Goal: Transaction & Acquisition: Purchase product/service

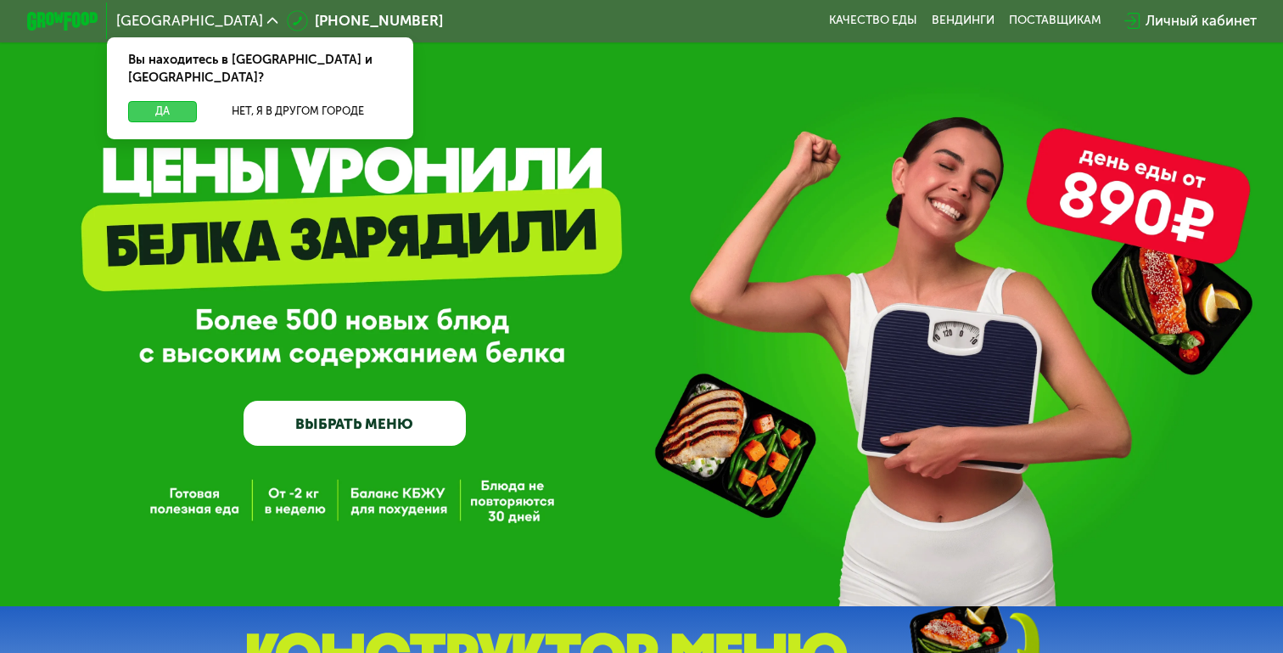
click at [179, 101] on button "Да" at bounding box center [162, 111] width 69 height 21
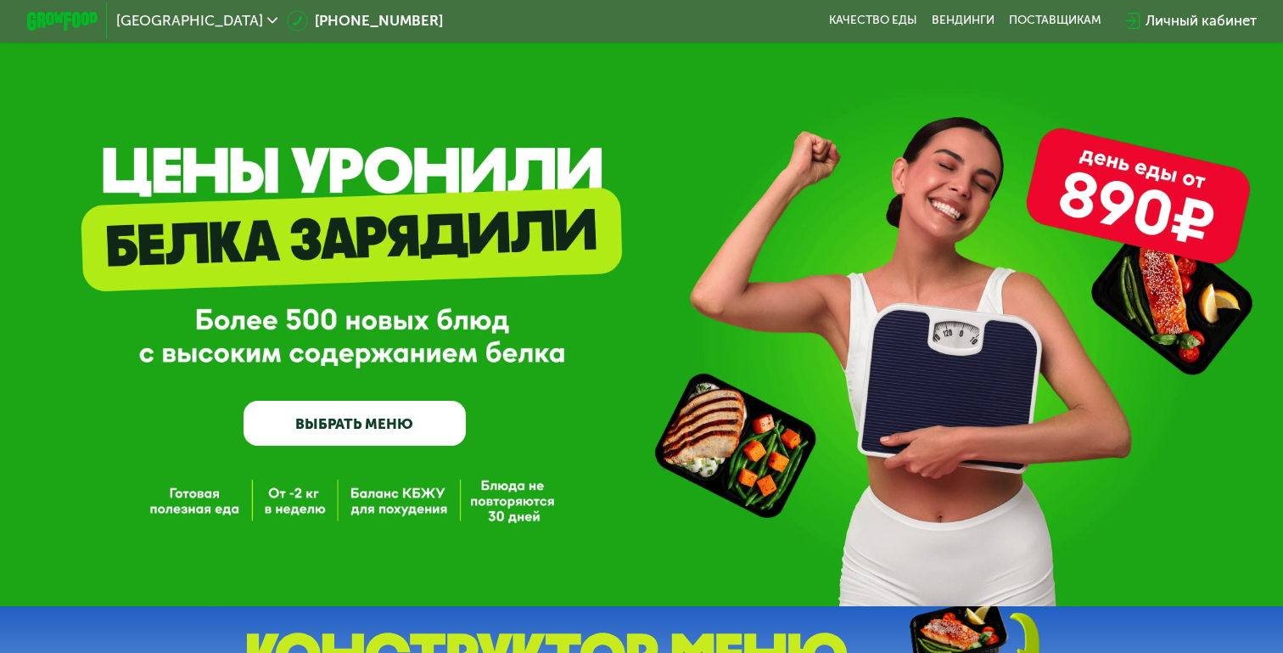
click at [440, 450] on div "GrowFood — доставка правильного питания ВЫБРАТЬ МЕНЮ" at bounding box center [641, 303] width 1283 height 606
click at [422, 434] on link "ВЫБРАТЬ МЕНЮ" at bounding box center [354, 423] width 221 height 44
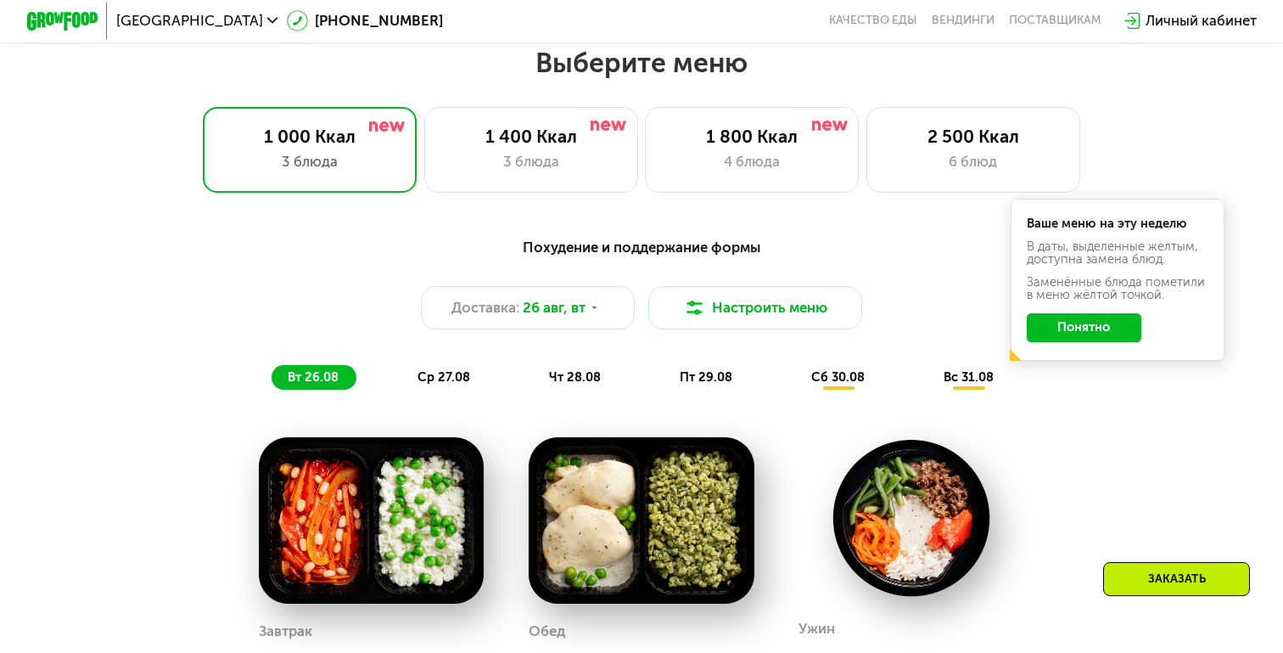
scroll to position [753, 0]
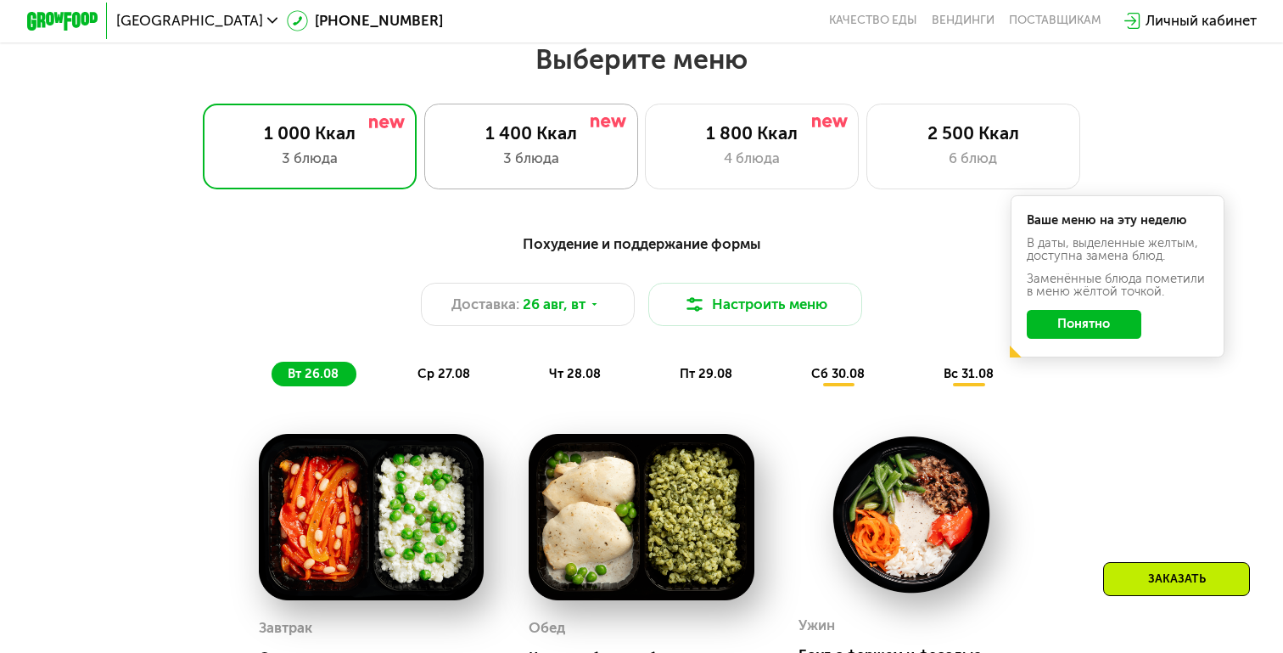
click at [578, 164] on div "3 блюда" at bounding box center [531, 158] width 177 height 21
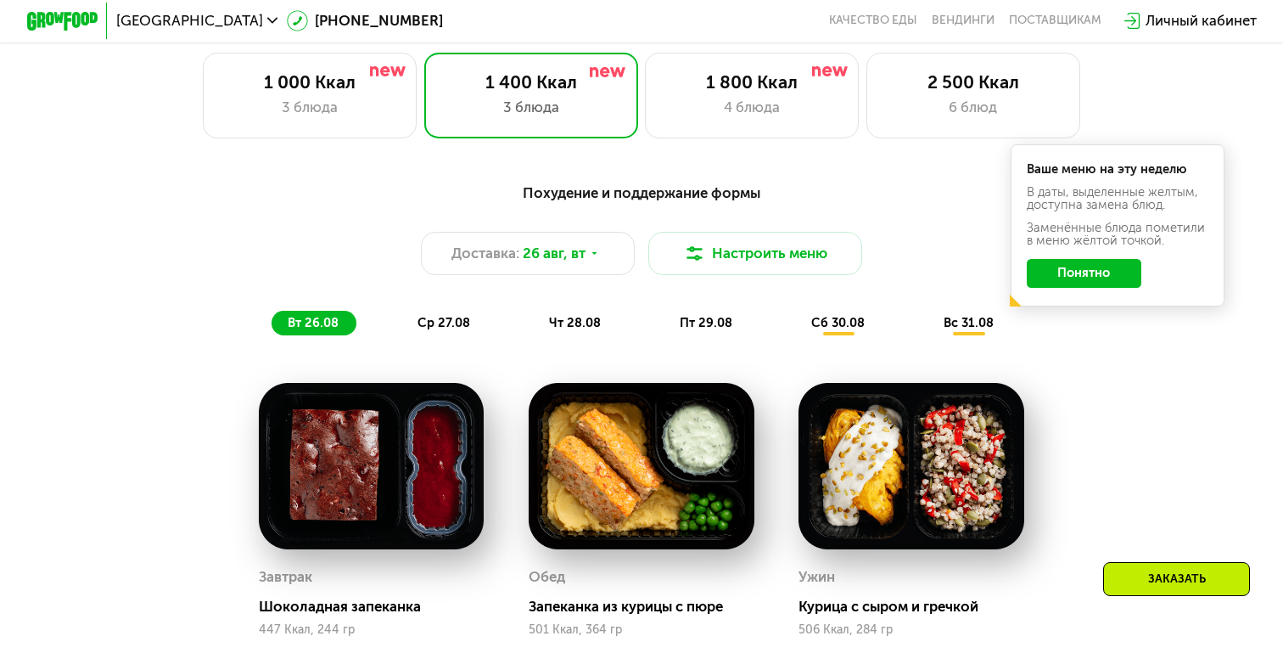
scroll to position [775, 0]
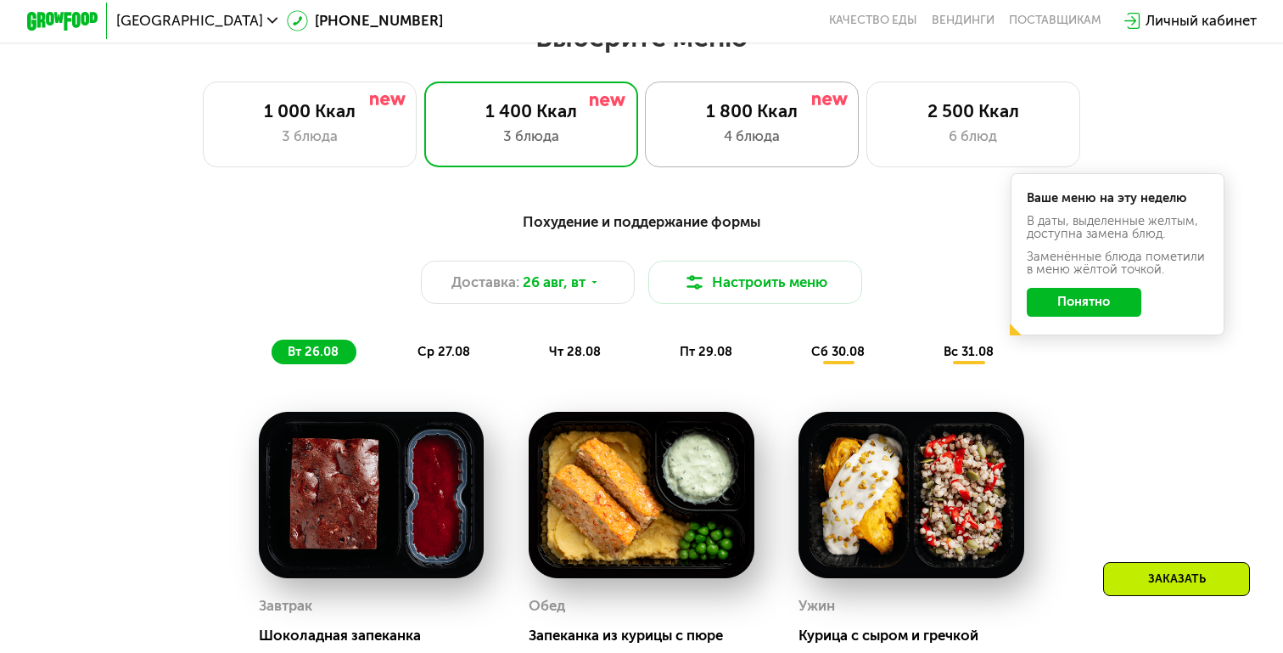
click at [750, 118] on div "1 800 Ккал" at bounding box center [752, 110] width 177 height 21
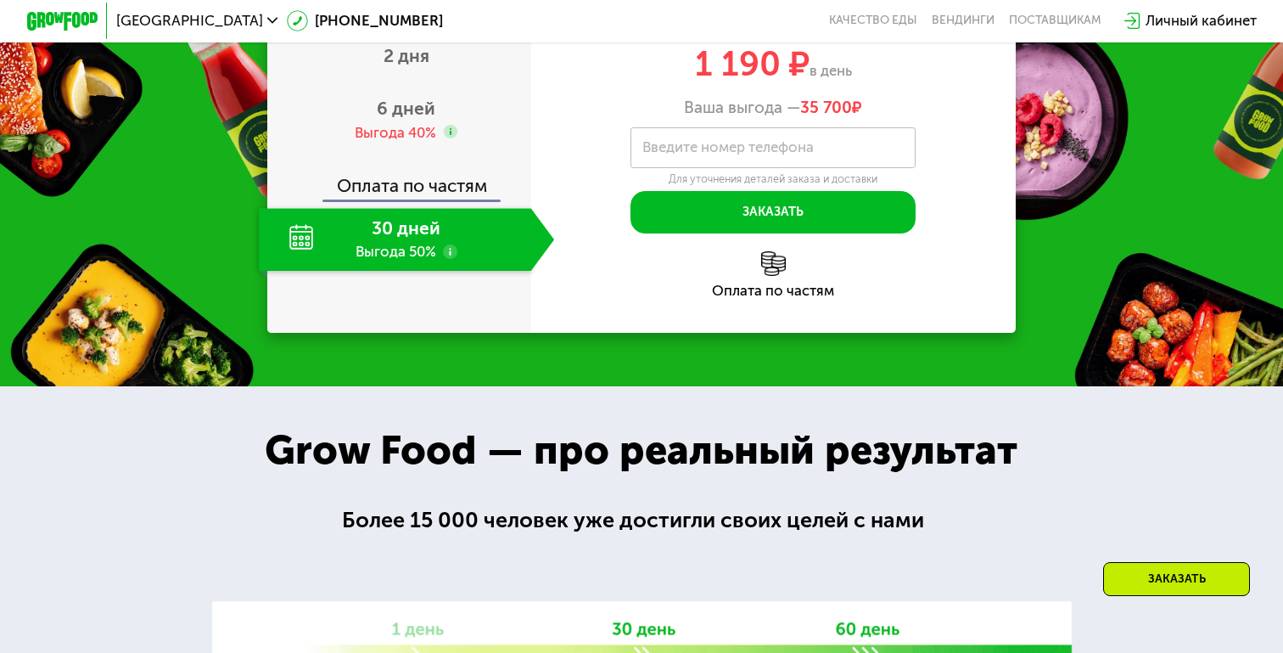
scroll to position [1901, 0]
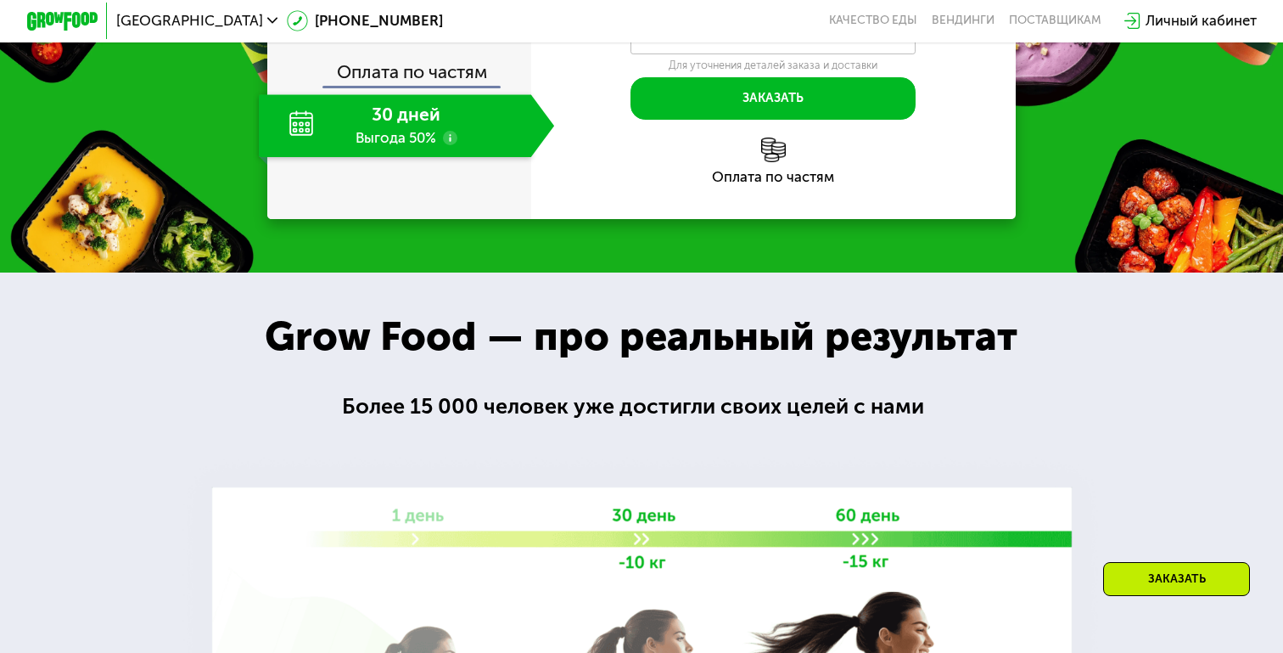
click at [393, 157] on div "30 дней Выгода 50%" at bounding box center [395, 125] width 272 height 63
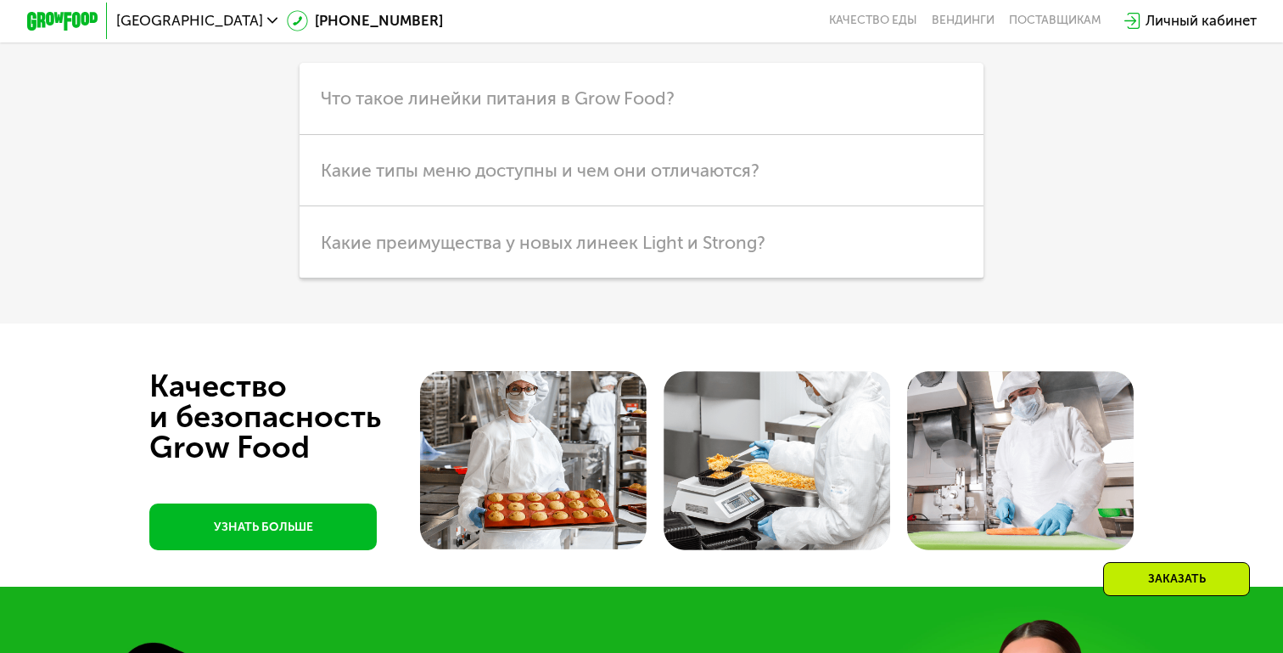
scroll to position [4254, 0]
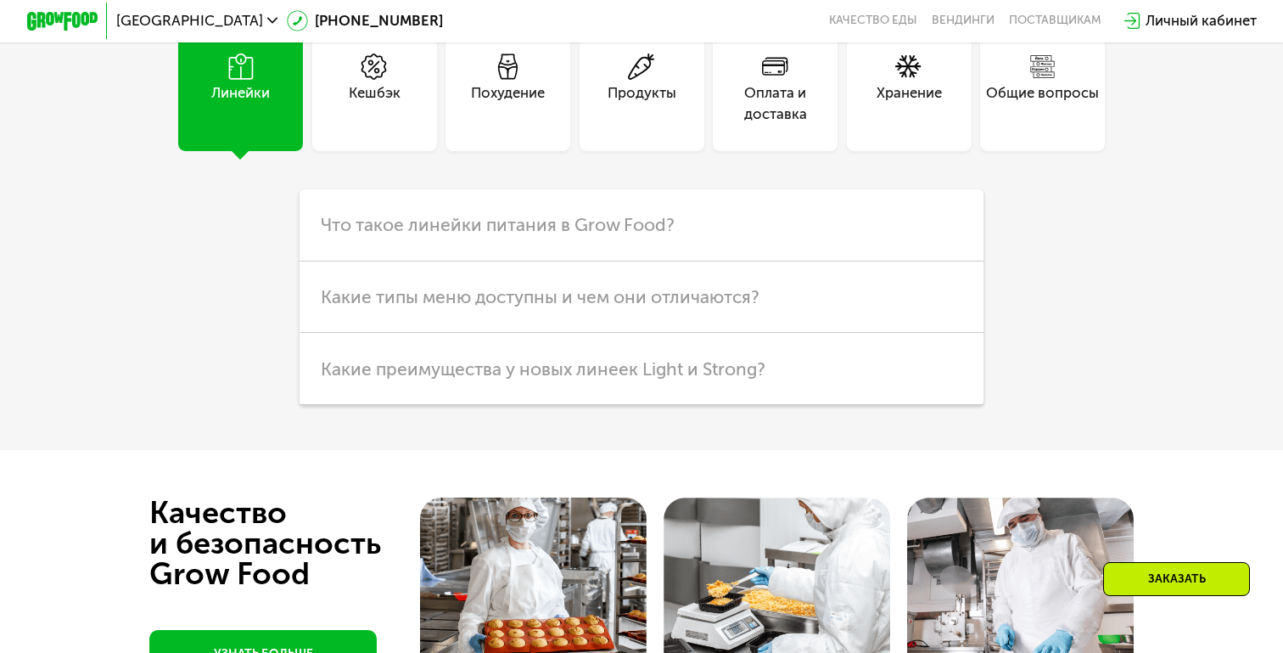
click at [808, 125] on div "Оплата и доставка" at bounding box center [775, 103] width 125 height 42
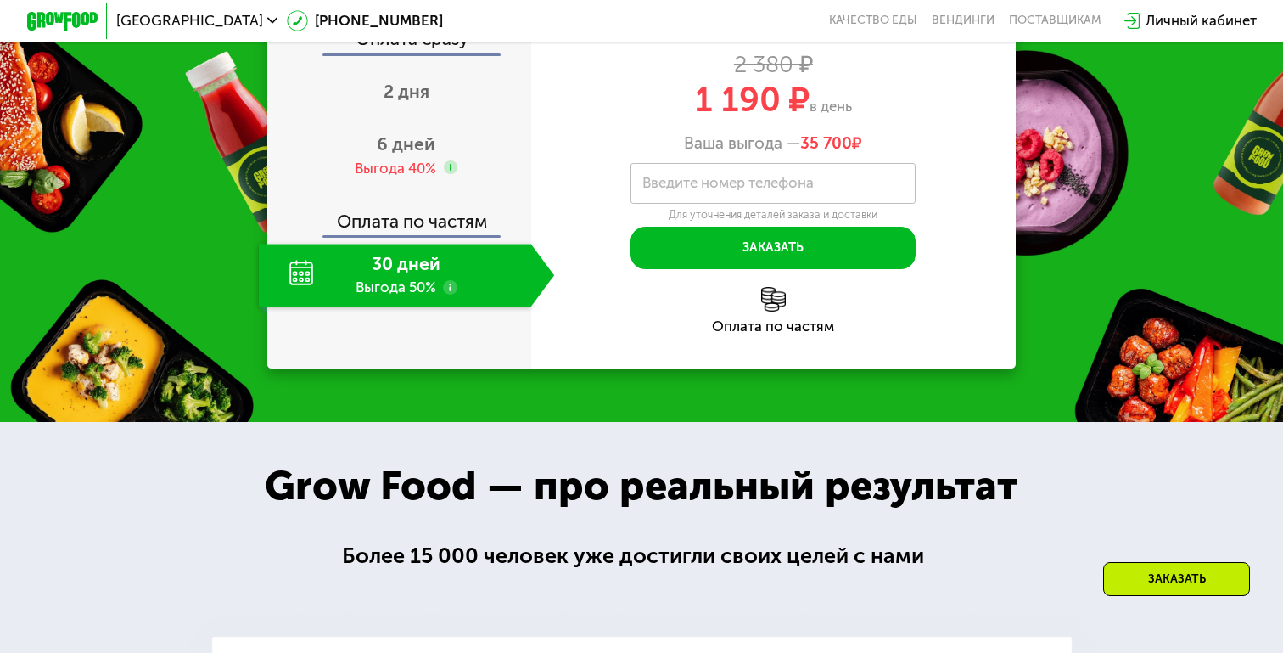
scroll to position [1741, 0]
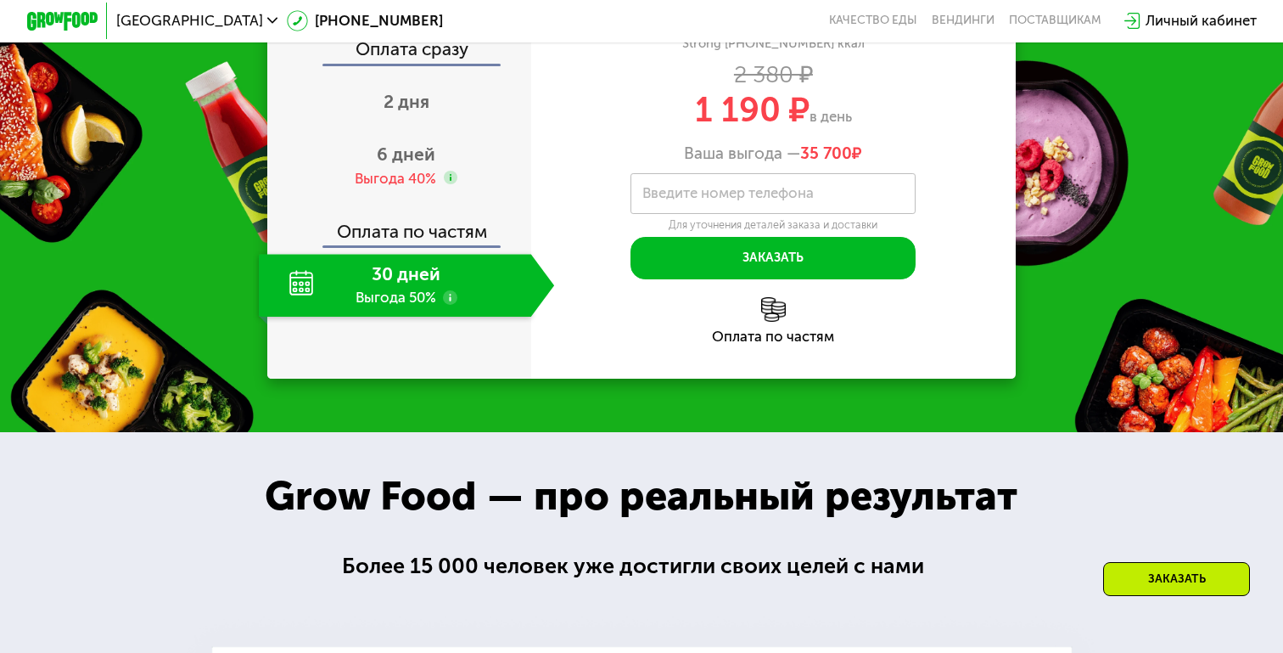
click at [758, 130] on span "1 190 ₽" at bounding box center [752, 109] width 115 height 41
click at [451, 305] on use at bounding box center [450, 297] width 14 height 14
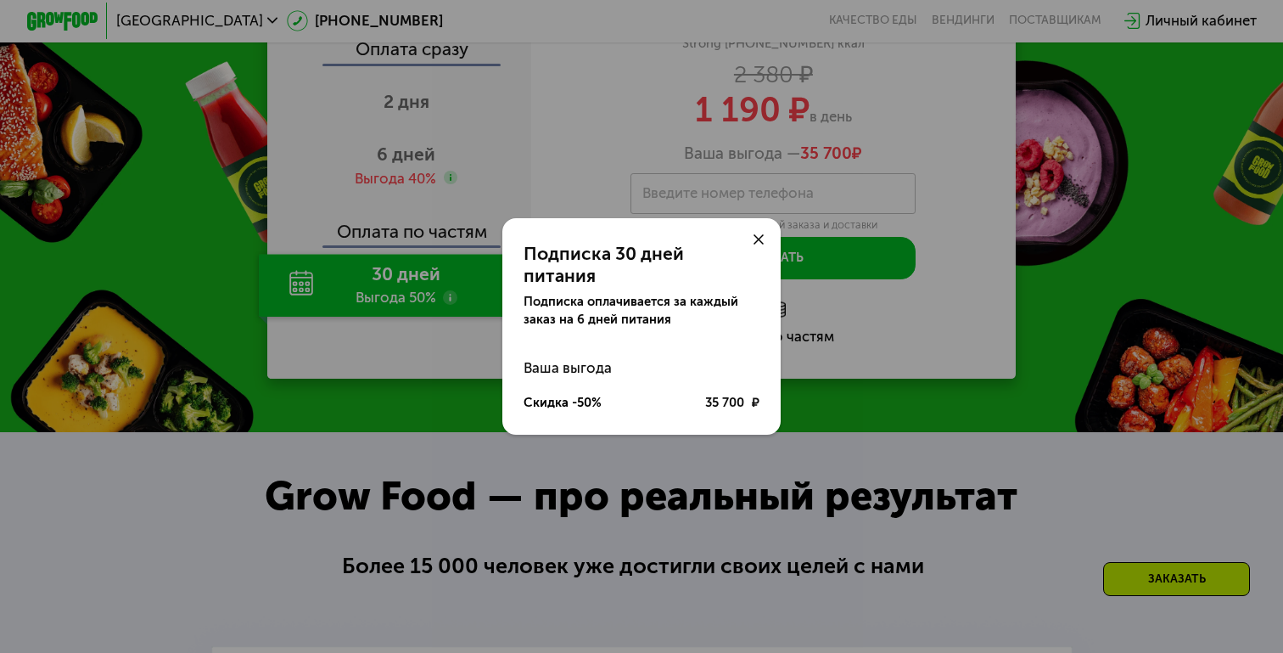
click at [755, 245] on icon at bounding box center [759, 239] width 11 height 11
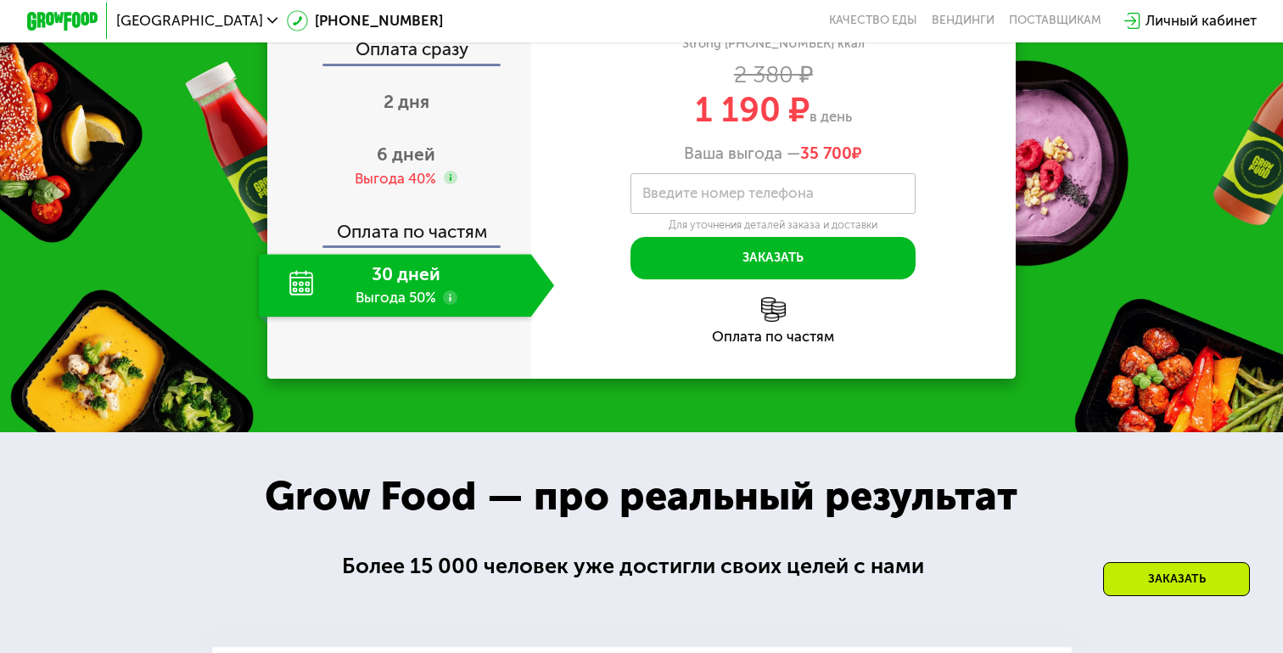
click at [451, 305] on use at bounding box center [450, 297] width 14 height 14
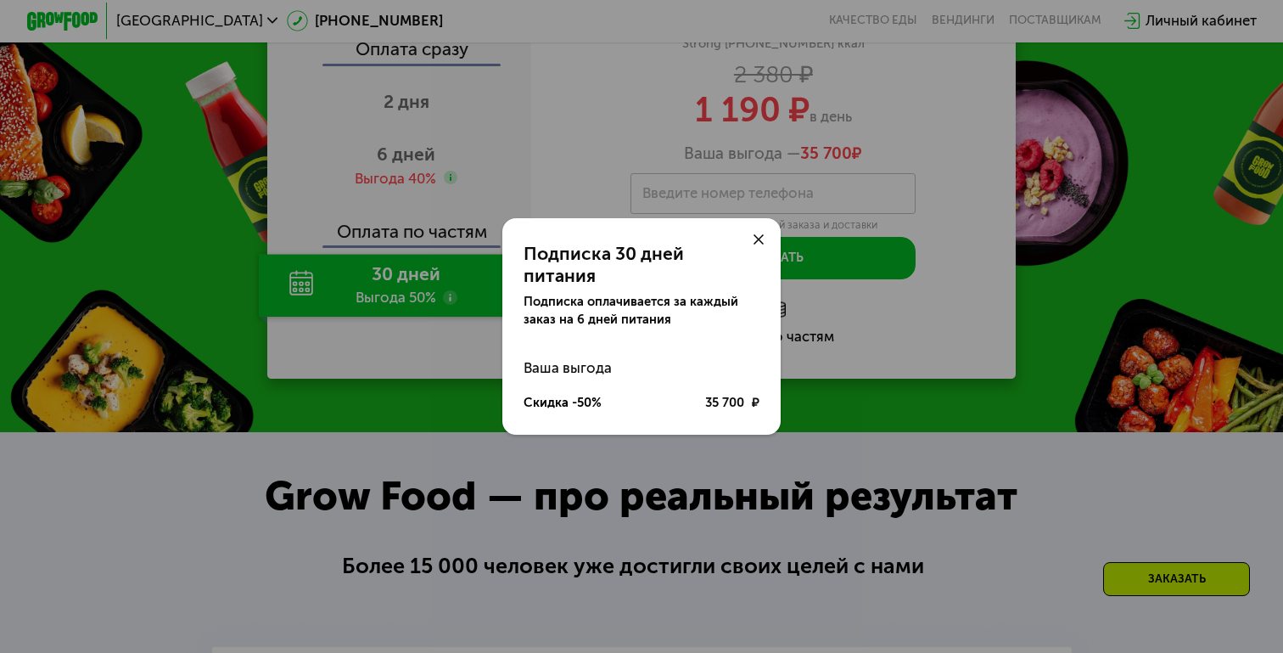
click at [451, 547] on div "Подписка 30 дней питания Подписка оплачивается за каждый заказ на 6 дней питани…" at bounding box center [641, 326] width 1283 height 653
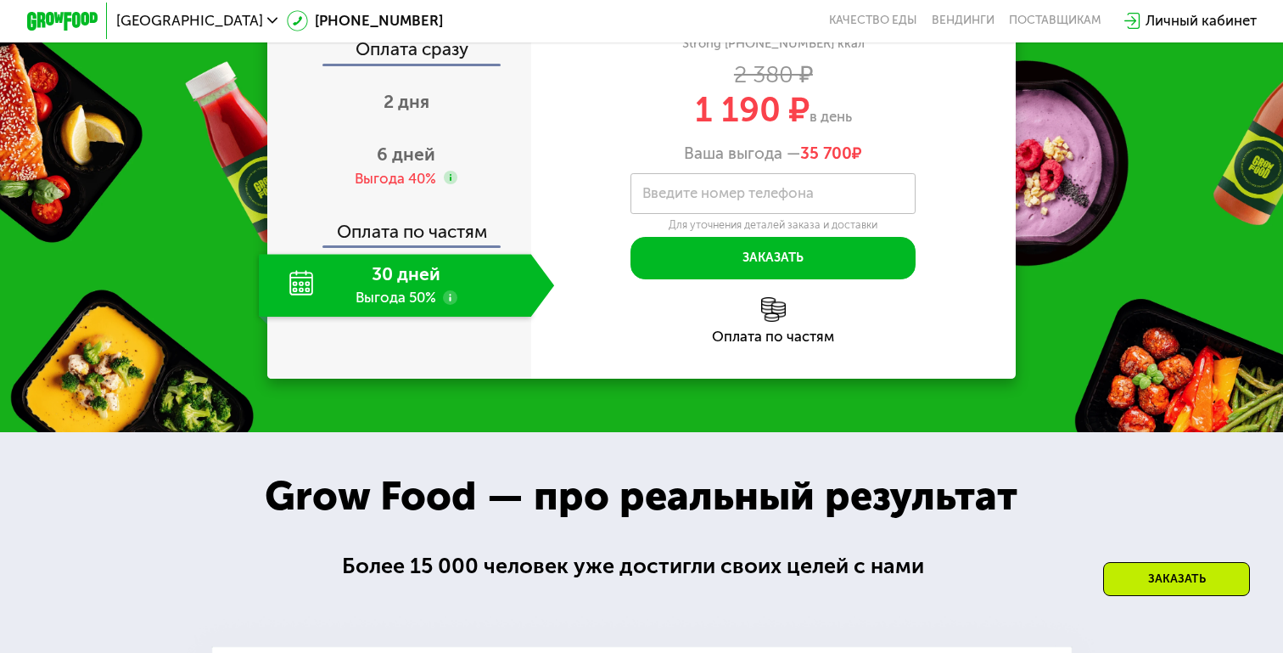
click at [451, 305] on use at bounding box center [450, 297] width 14 height 14
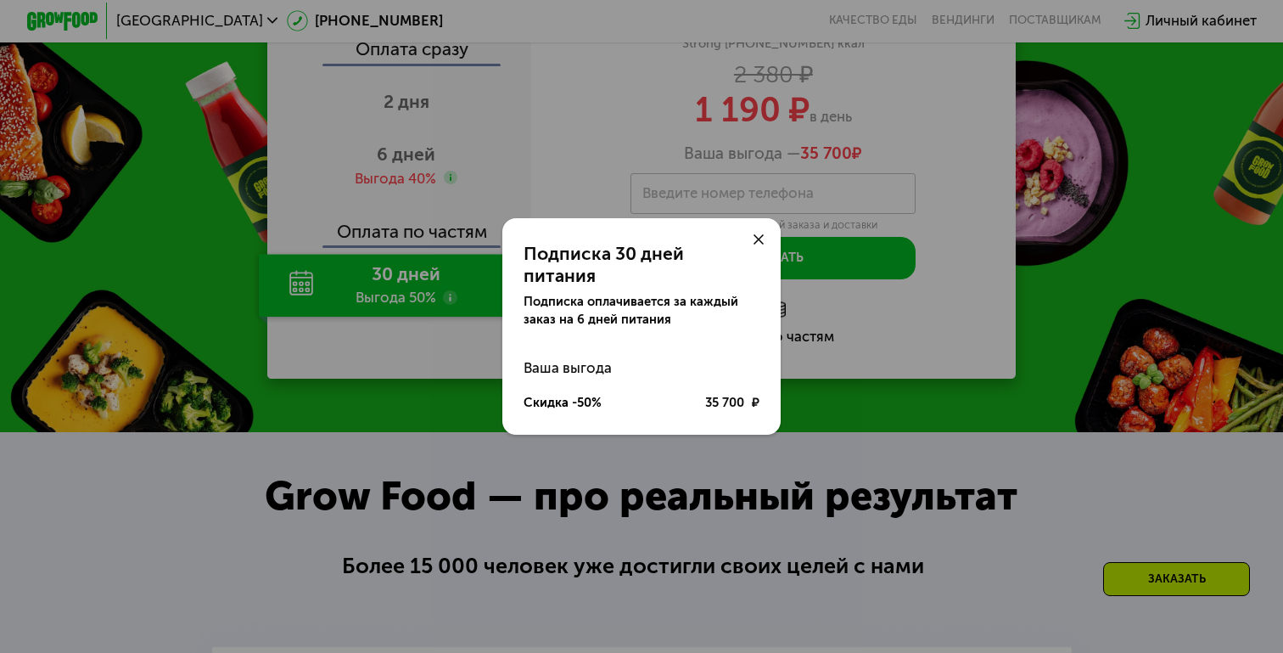
click at [451, 547] on div "Подписка 30 дней питания Подписка оплачивается за каждый заказ на 6 дней питани…" at bounding box center [641, 326] width 1283 height 653
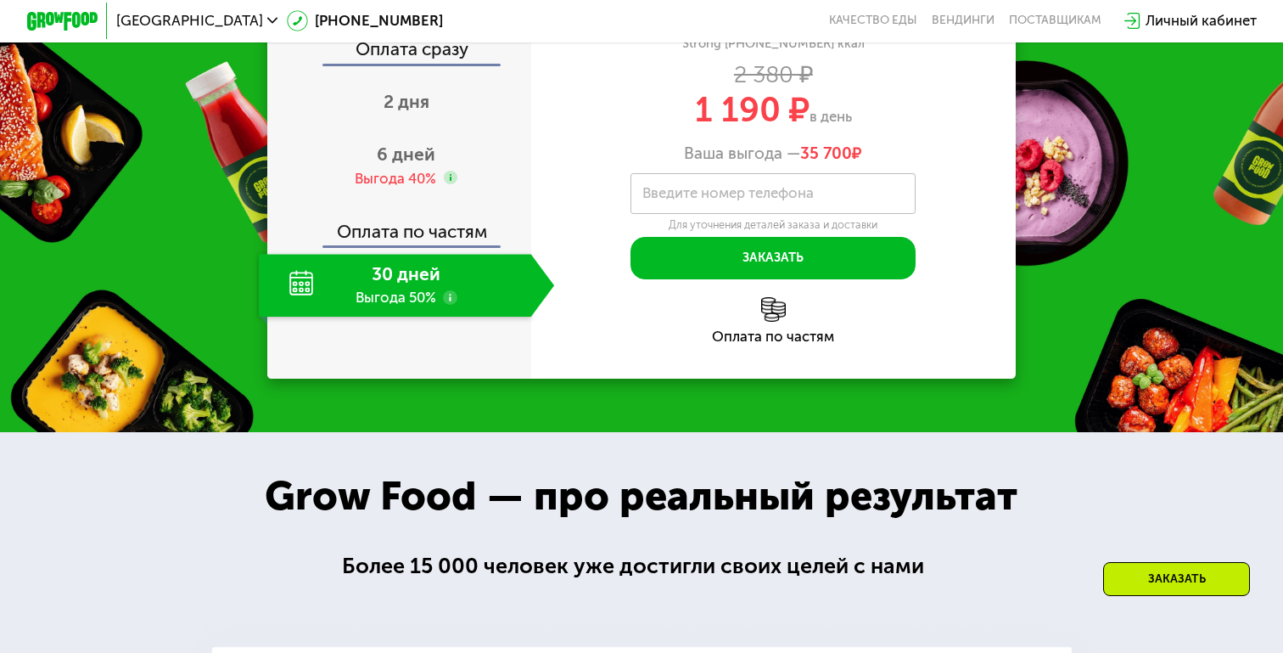
click at [818, 163] on span "35 700" at bounding box center [826, 153] width 52 height 20
click at [810, 163] on span "35 700" at bounding box center [826, 153] width 52 height 20
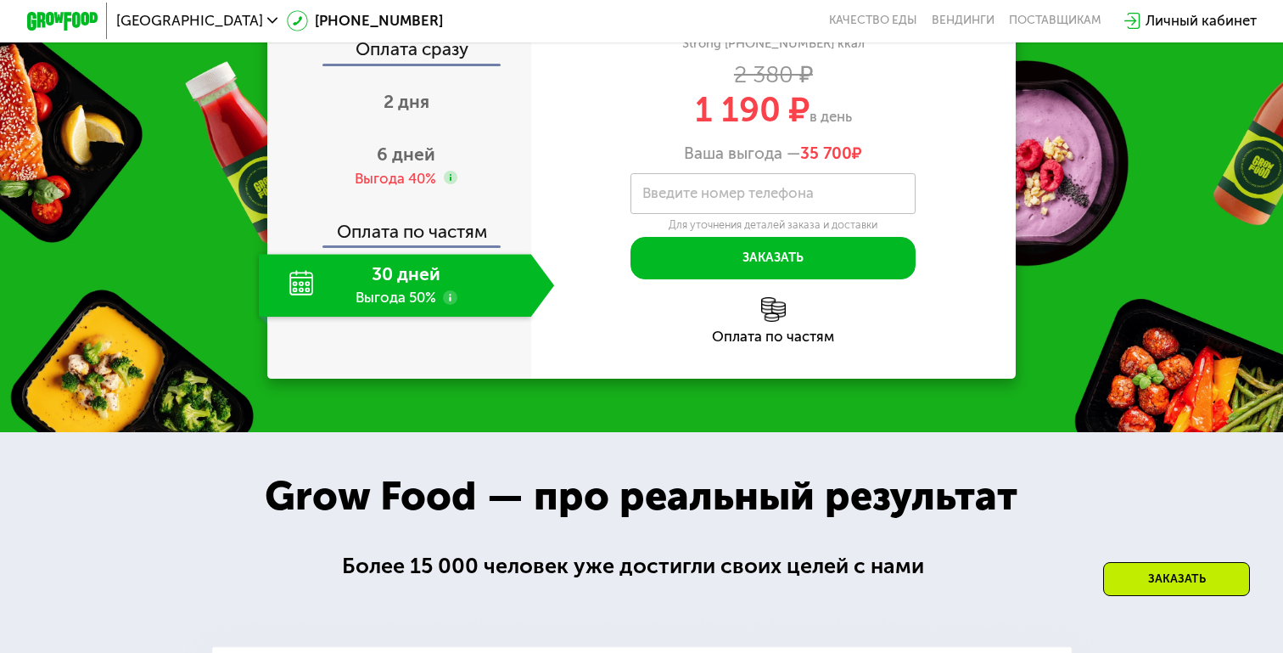
click at [810, 163] on span "35 700" at bounding box center [826, 153] width 52 height 20
click at [804, 163] on span "35 700" at bounding box center [826, 153] width 52 height 20
drag, startPoint x: 804, startPoint y: 405, endPoint x: 854, endPoint y: 403, distance: 50.1
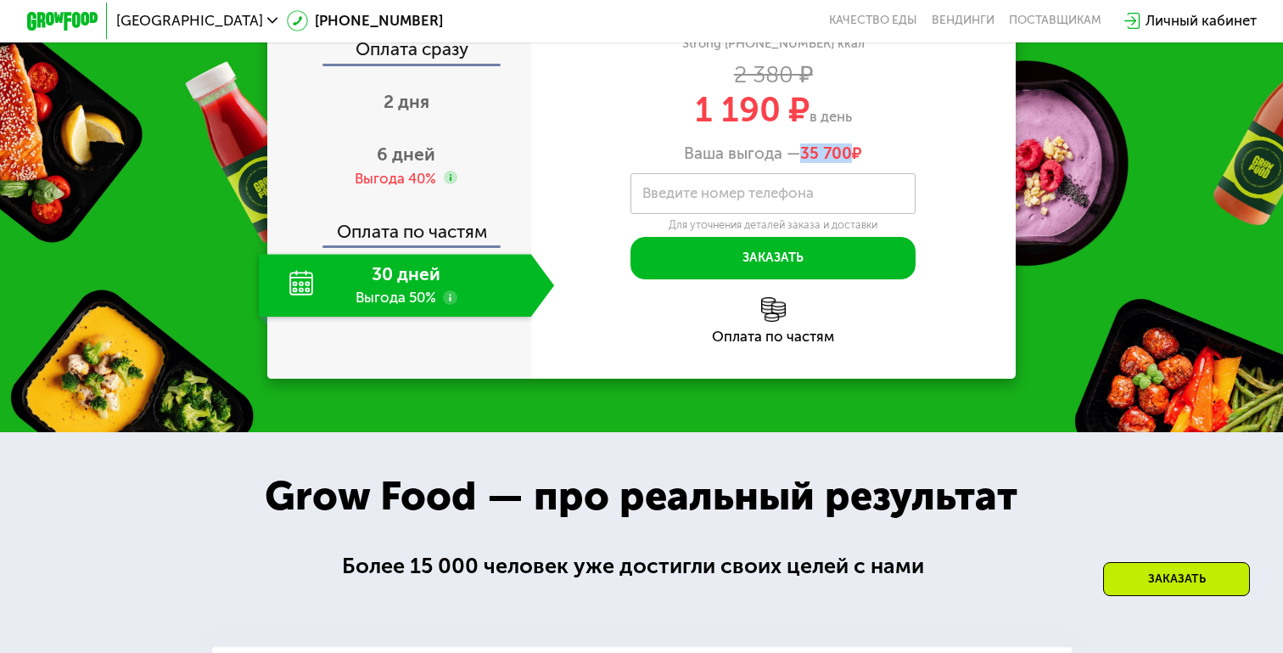
click at [854, 163] on span "35 700 ₽" at bounding box center [831, 153] width 62 height 20
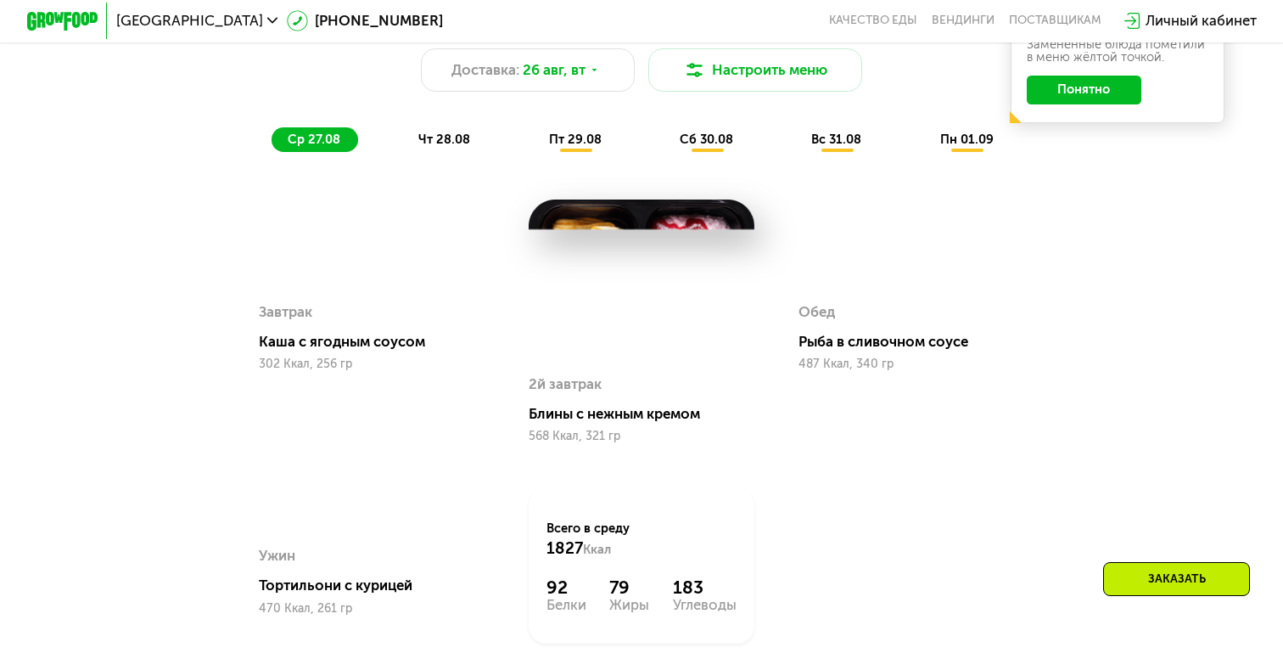
scroll to position [977, 0]
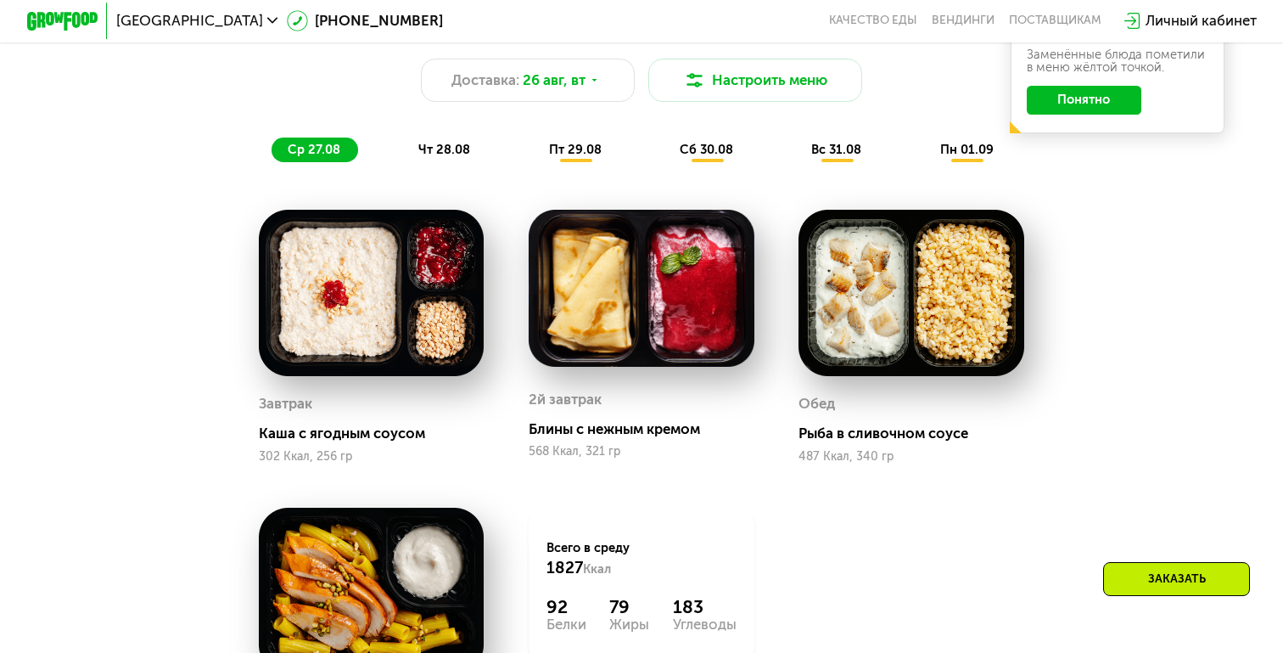
click at [447, 143] on span "чт 28.08" at bounding box center [444, 149] width 52 height 15
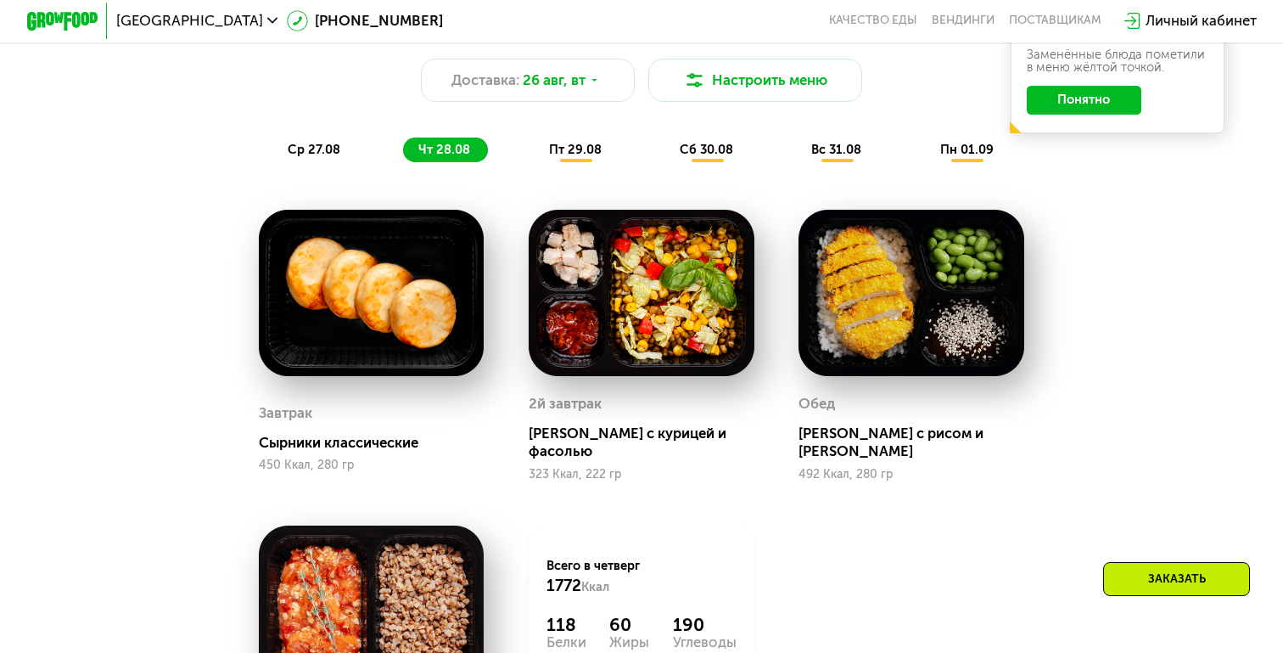
scroll to position [996, 0]
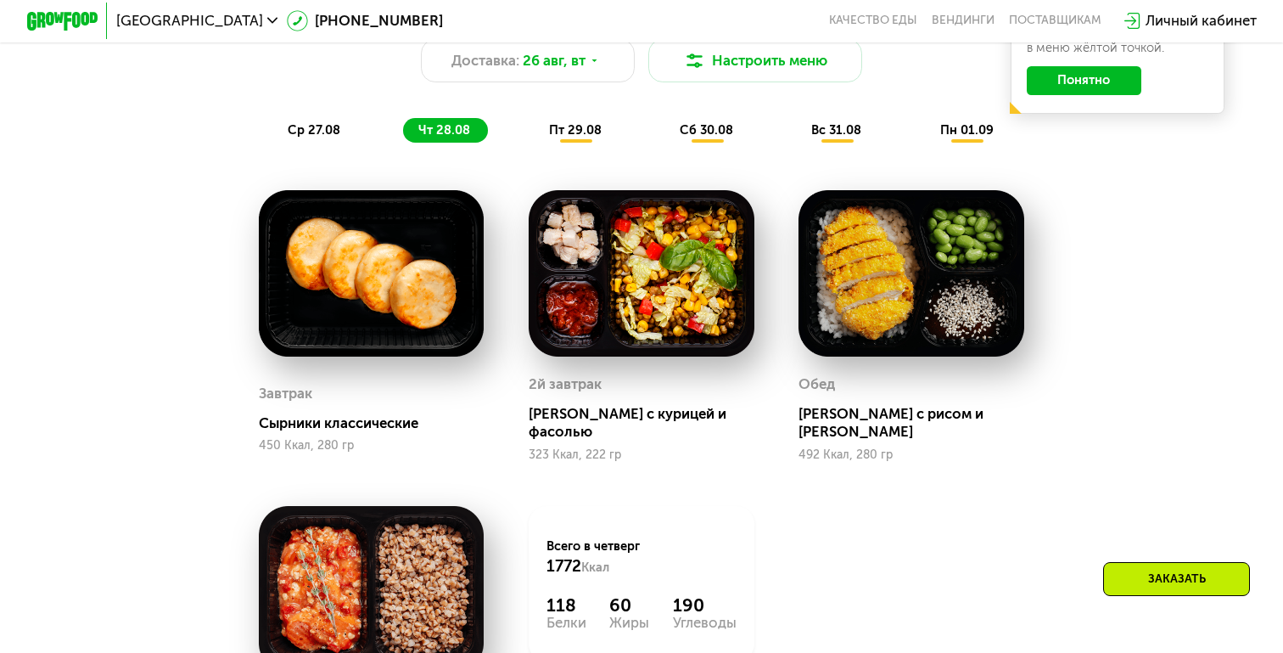
click at [298, 130] on span "ср 27.08" at bounding box center [314, 129] width 53 height 15
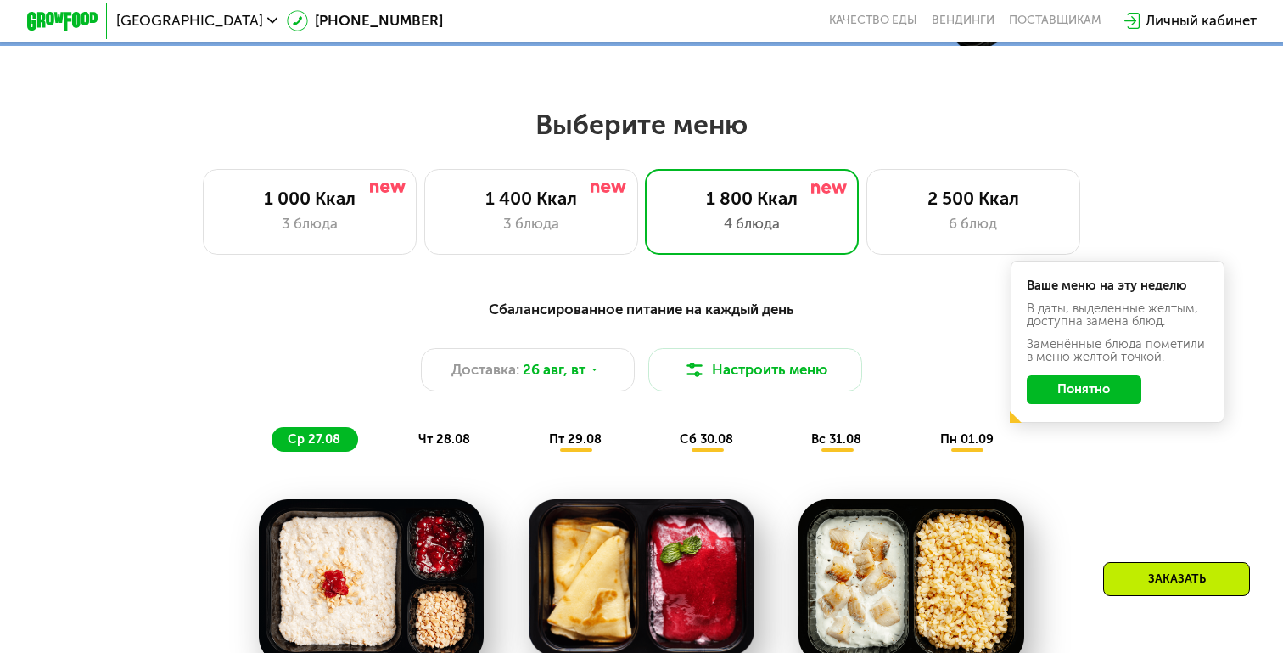
scroll to position [645, 0]
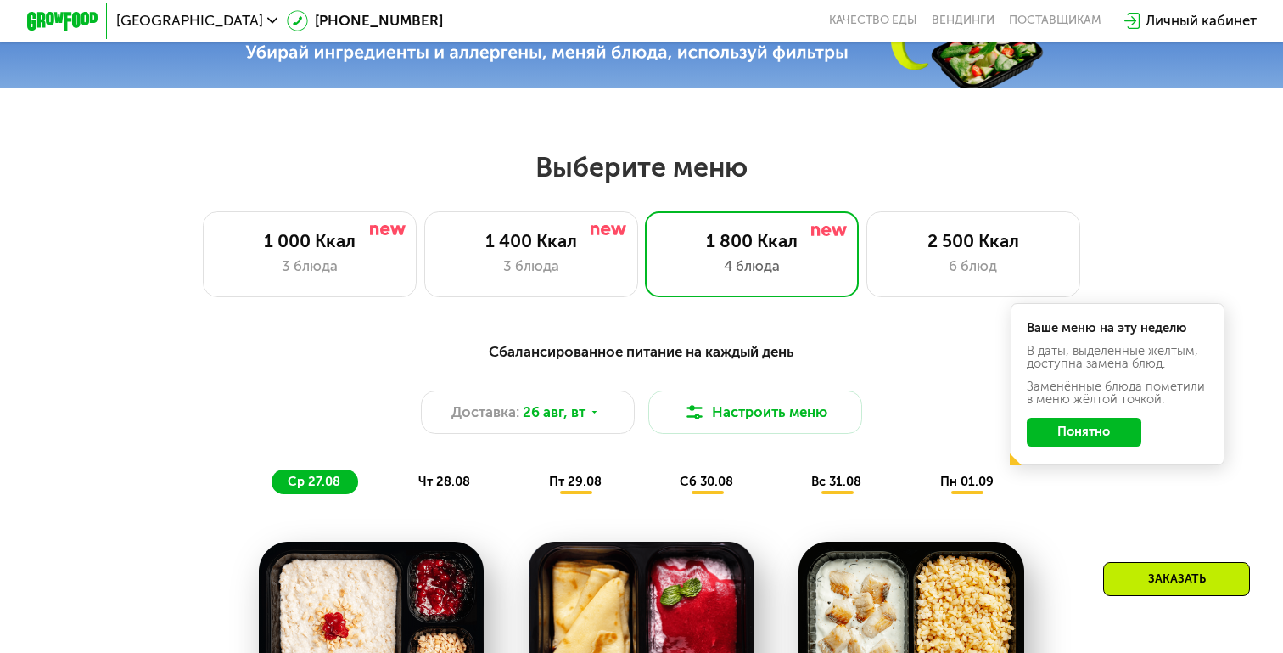
click at [434, 483] on span "чт 28.08" at bounding box center [444, 481] width 52 height 15
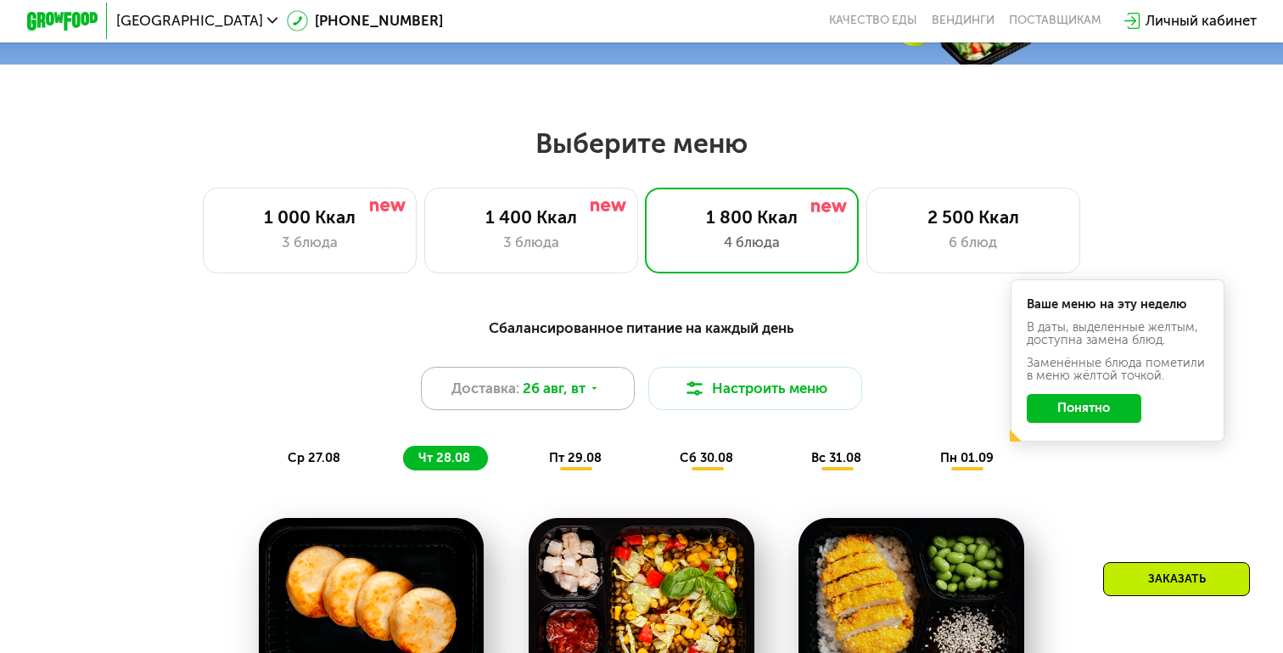
scroll to position [674, 0]
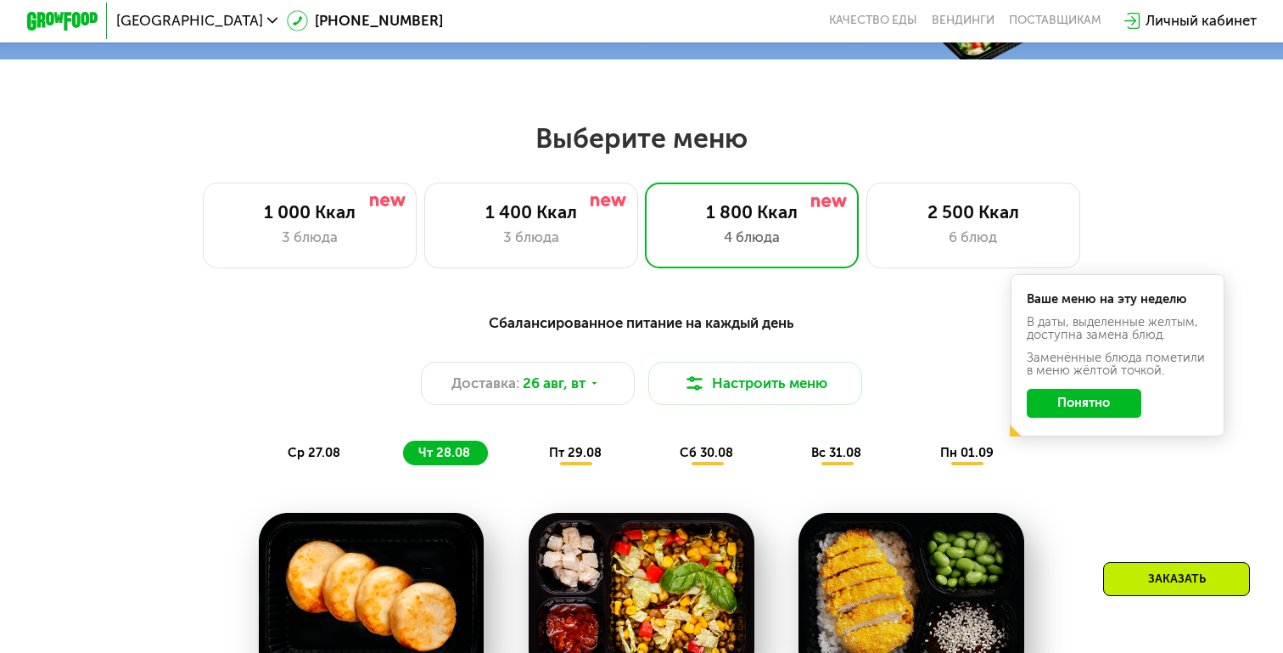
click at [566, 449] on span "пт 29.08" at bounding box center [575, 452] width 53 height 15
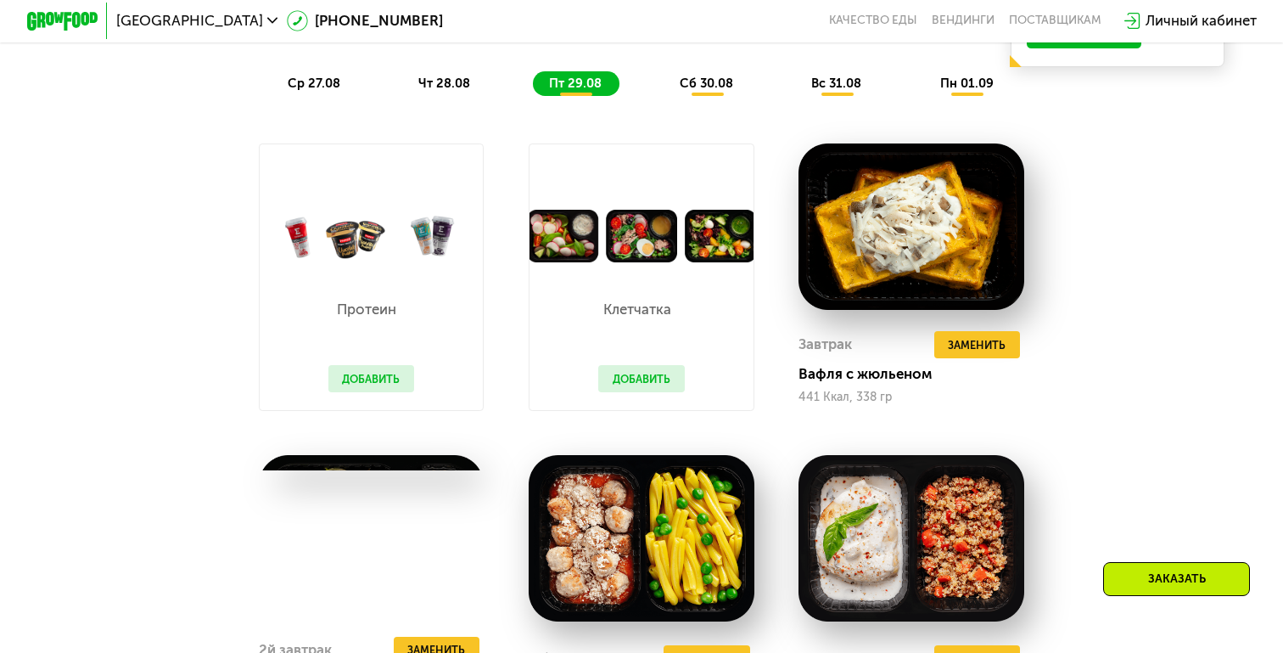
scroll to position [785, 0]
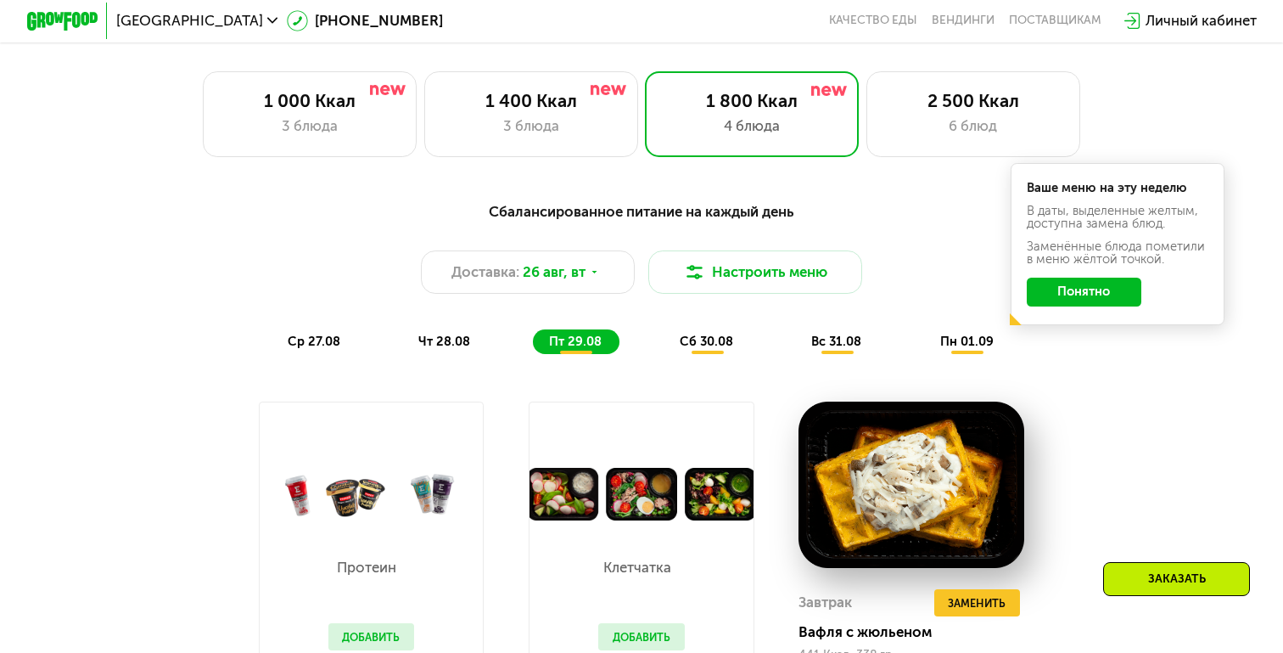
click at [698, 334] on span "сб 30.08" at bounding box center [706, 341] width 53 height 15
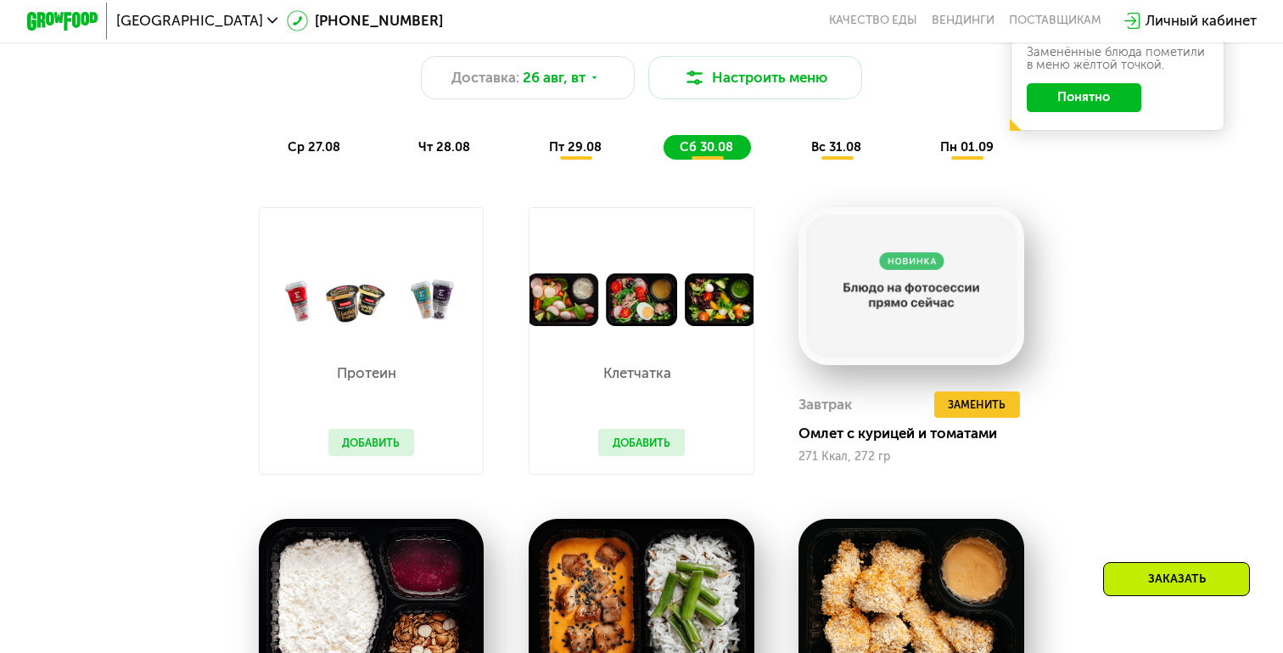
scroll to position [1027, 0]
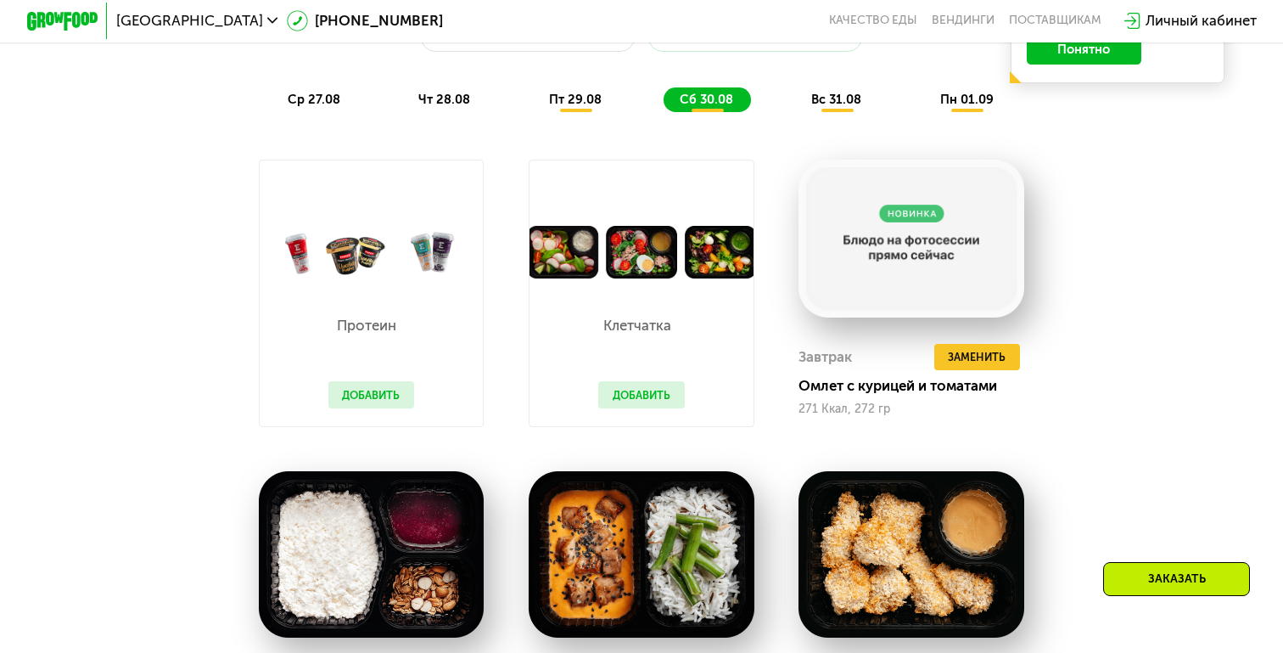
click at [1063, 218] on div "Сбалансированное питание на каждый день Доставка: [DATE] Настроить меню ср 27.0…" at bounding box center [642, 472] width 1098 height 1051
click at [924, 109] on div "вс 31.08" at bounding box center [967, 99] width 87 height 25
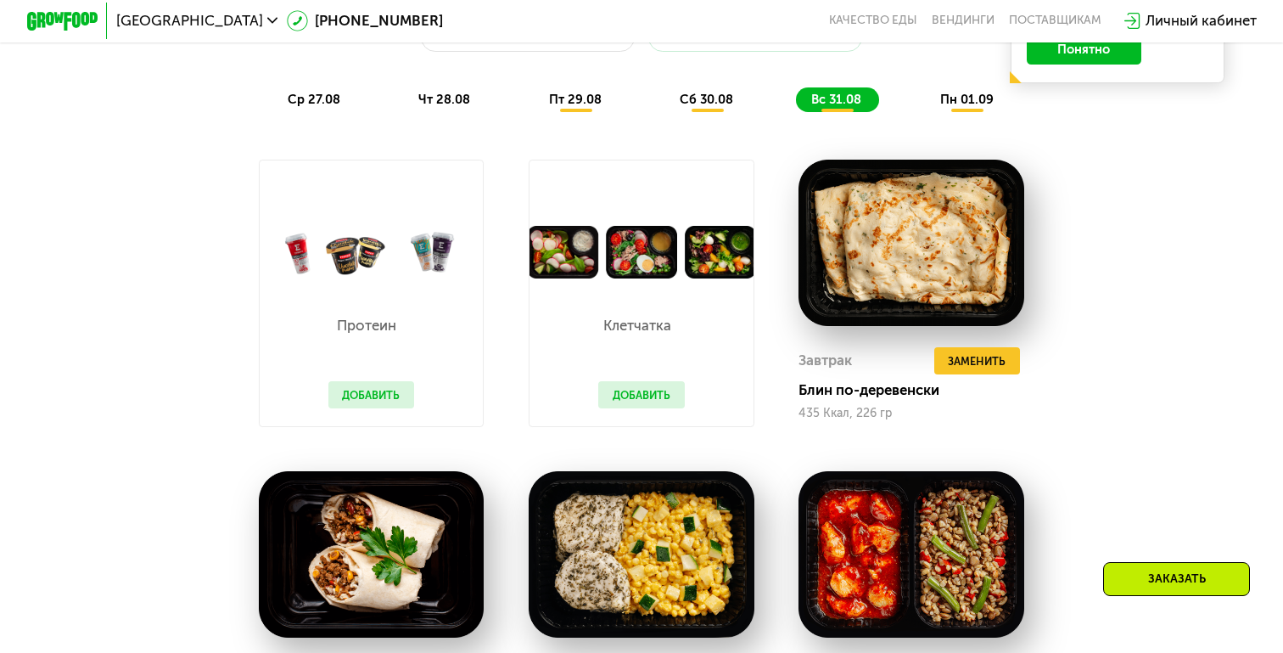
click at [977, 94] on span "пн 01.09" at bounding box center [966, 99] width 53 height 15
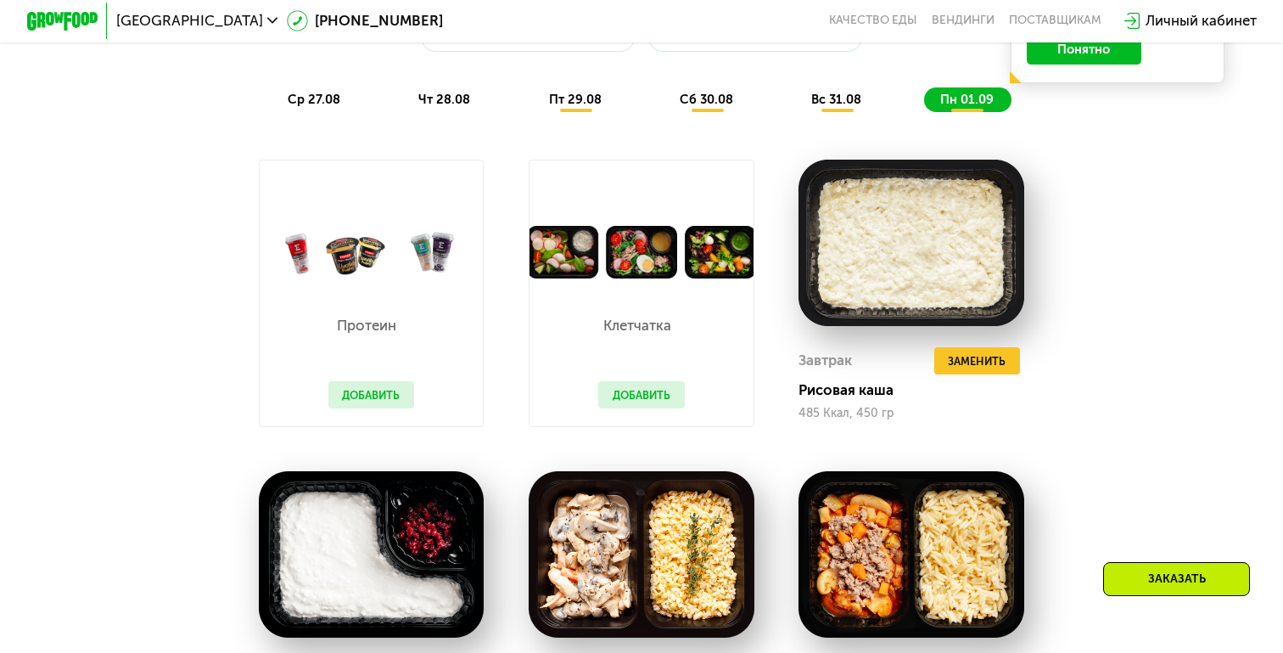
click at [924, 89] on div "вс 31.08" at bounding box center [967, 99] width 87 height 25
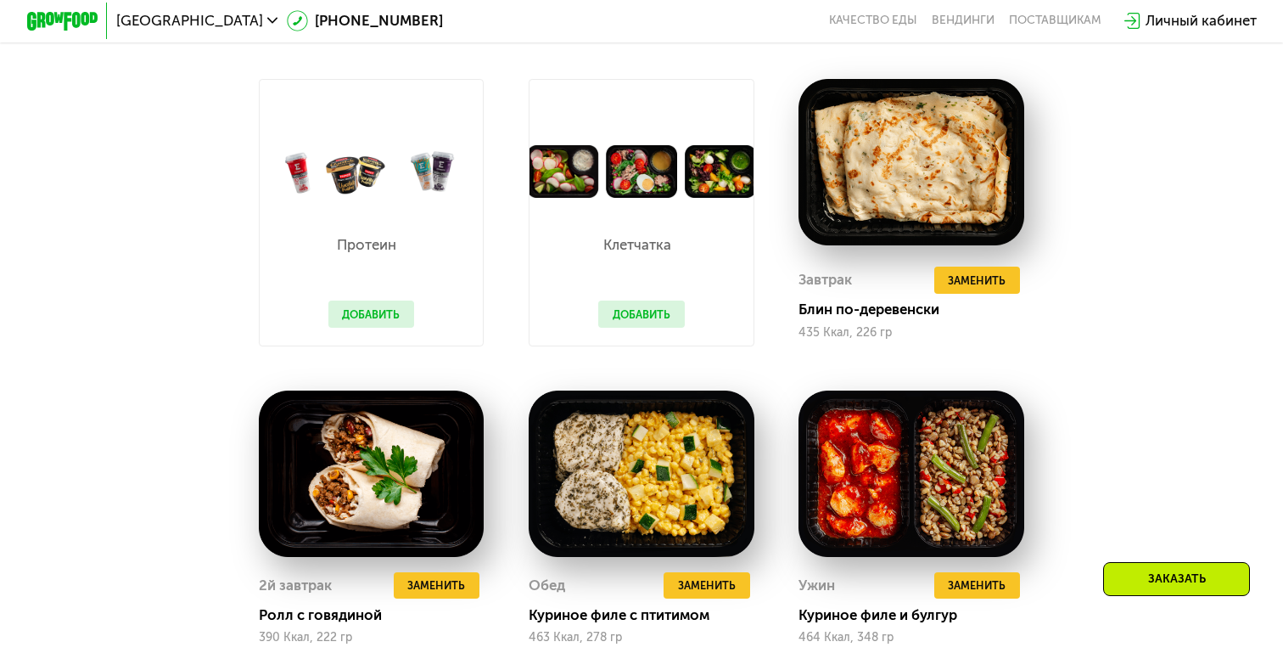
scroll to position [969, 0]
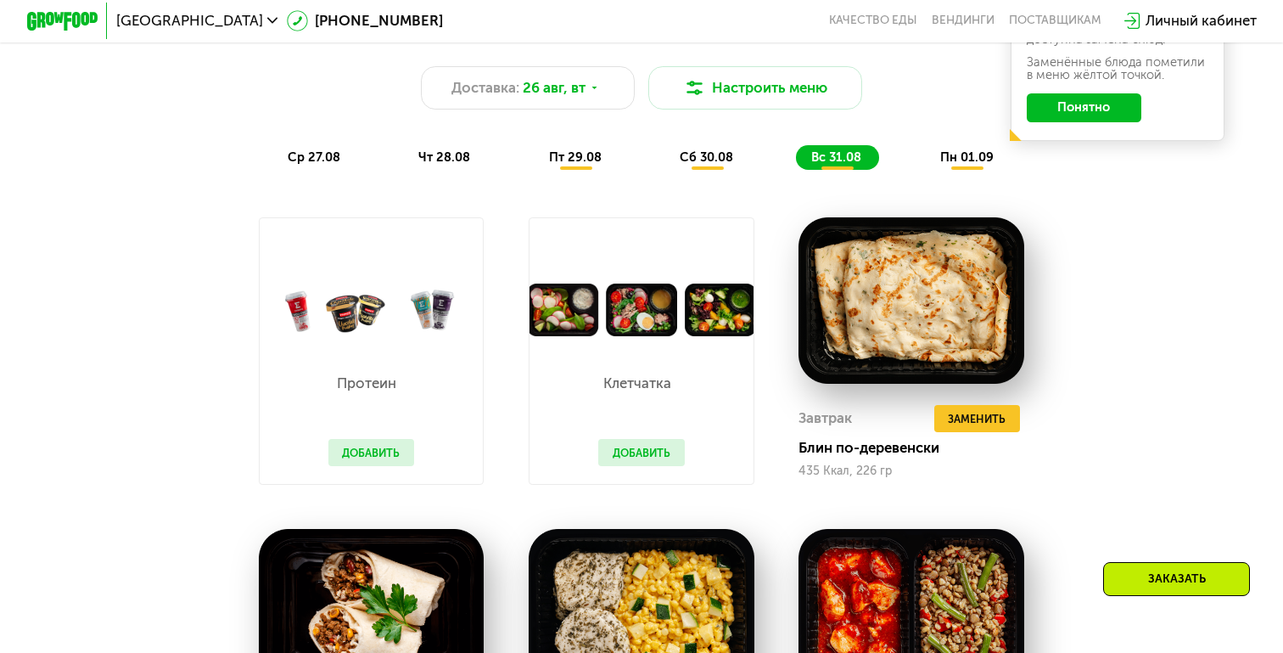
click at [796, 147] on div "сб 30.08" at bounding box center [838, 157] width 84 height 25
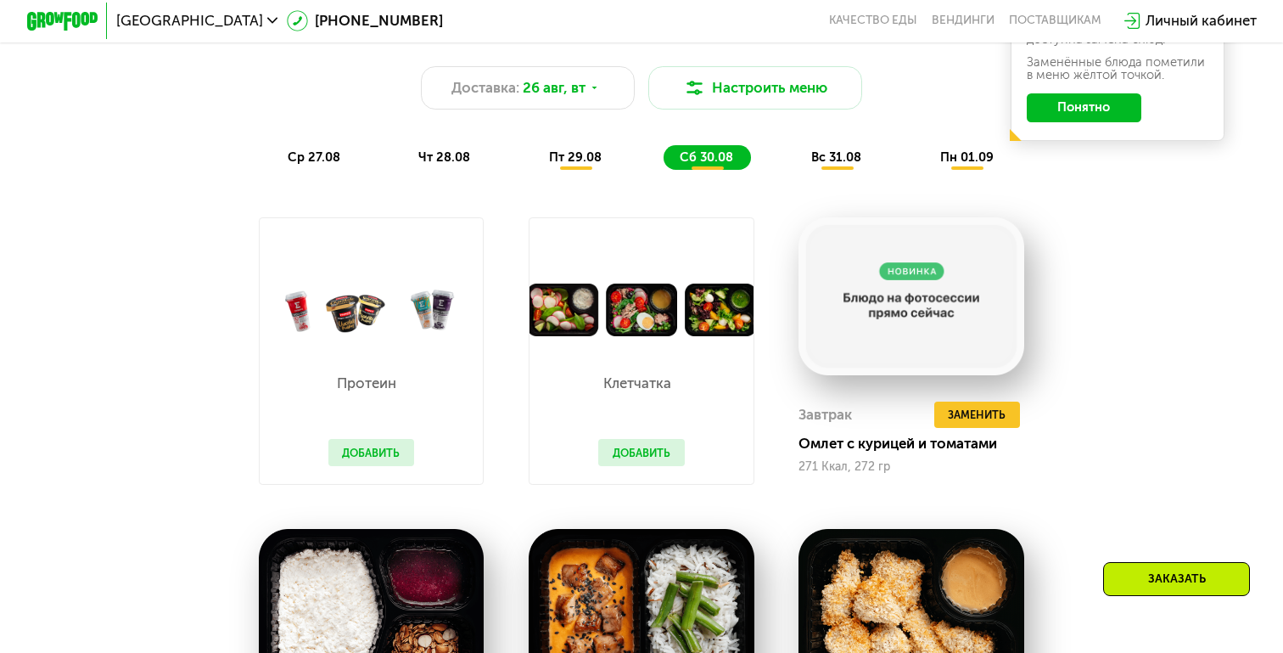
click at [953, 154] on span "пн 01.09" at bounding box center [966, 156] width 53 height 15
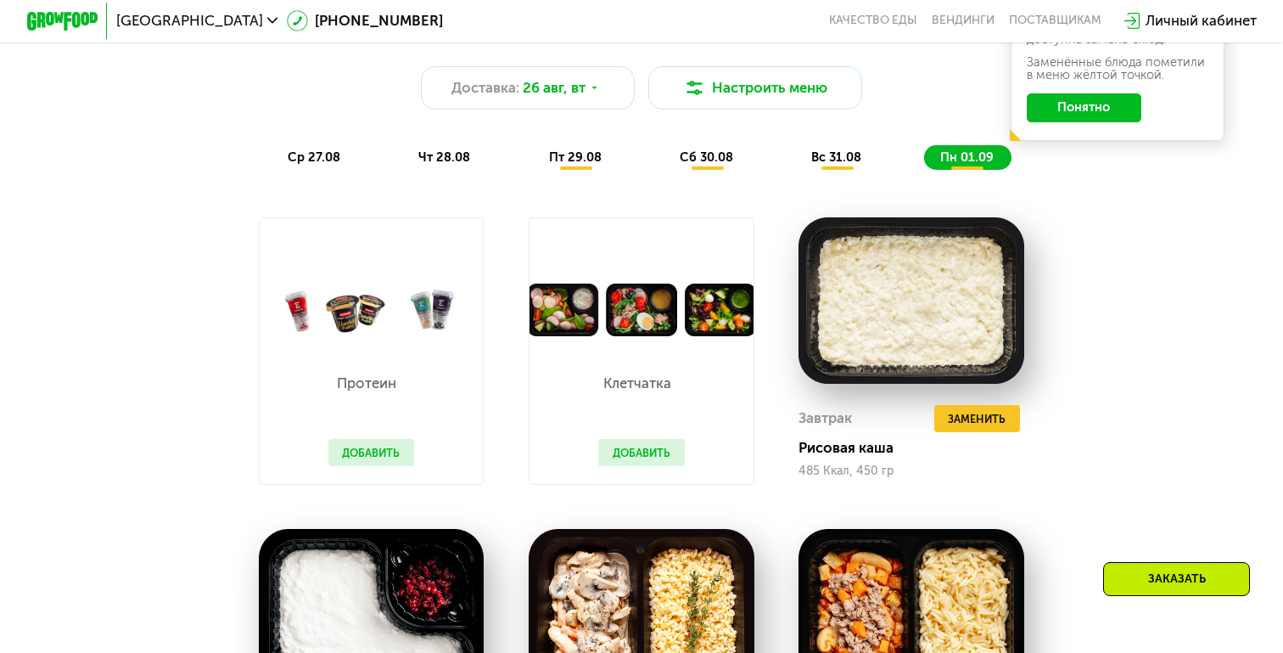
click at [755, 154] on div "ср 27.08 чт 28.08 пт 29.08 сб 30.08 вс 31.08 пн 01.09" at bounding box center [642, 157] width 740 height 25
click at [707, 154] on span "сб 30.08" at bounding box center [706, 156] width 53 height 15
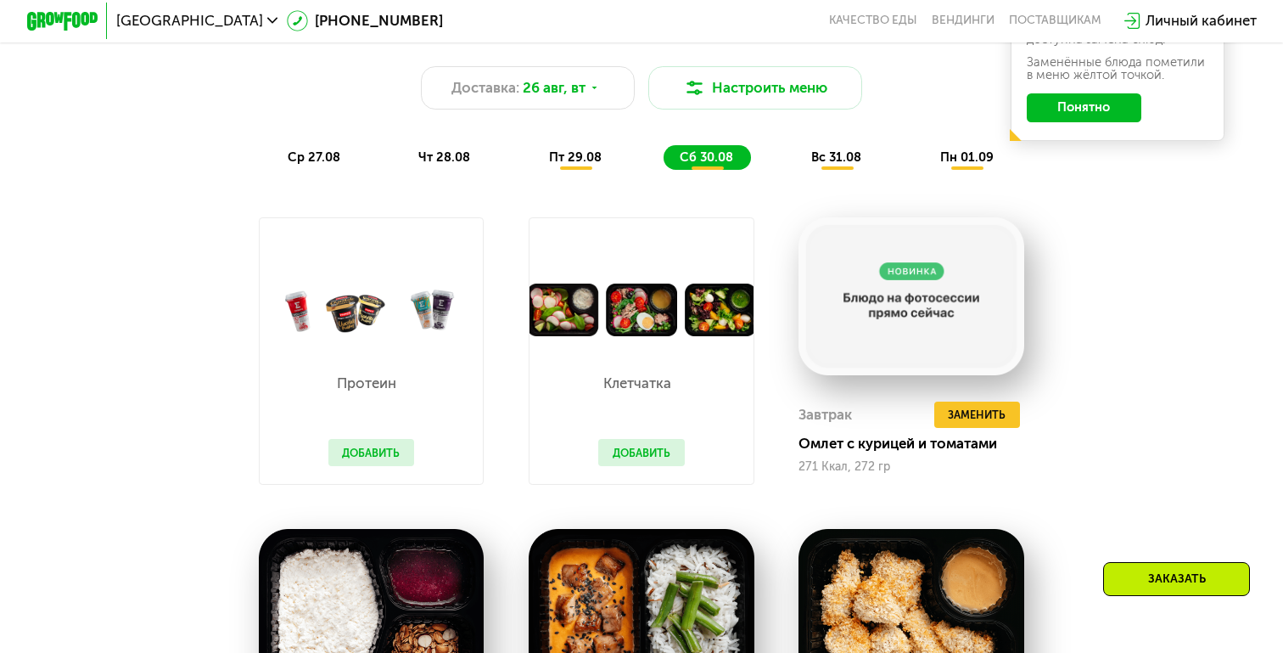
click at [578, 157] on span "пт 29.08" at bounding box center [575, 156] width 53 height 15
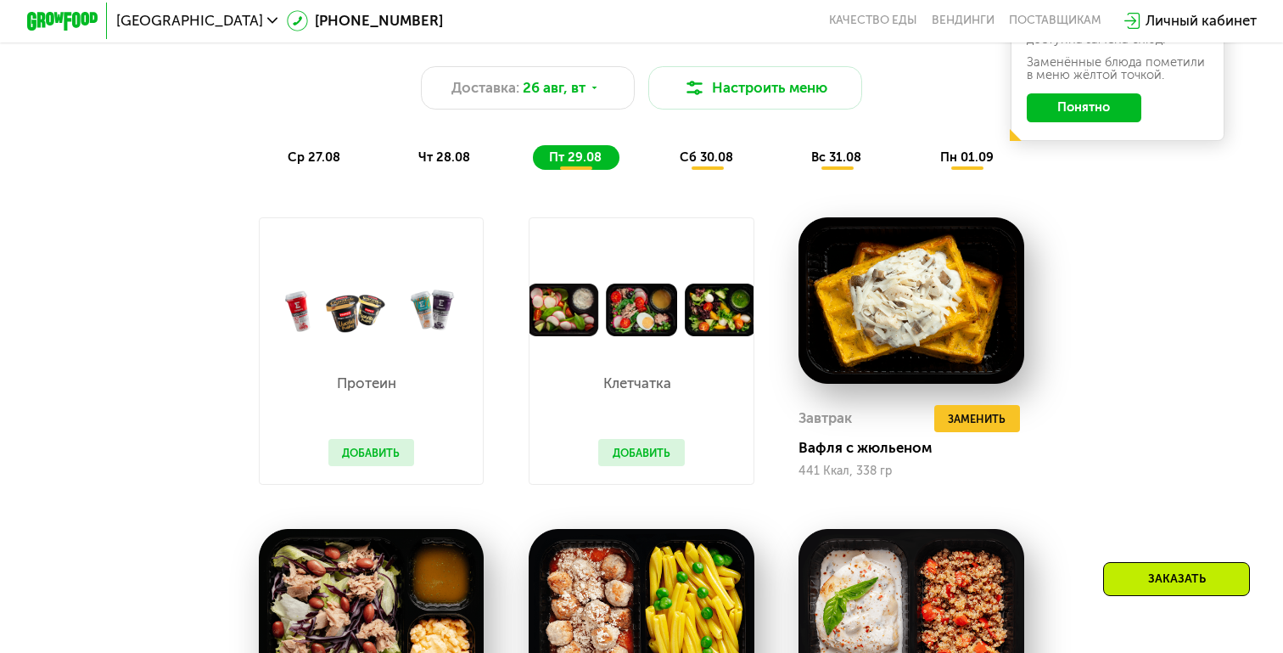
click at [796, 165] on div "сб 30.08" at bounding box center [838, 157] width 84 height 25
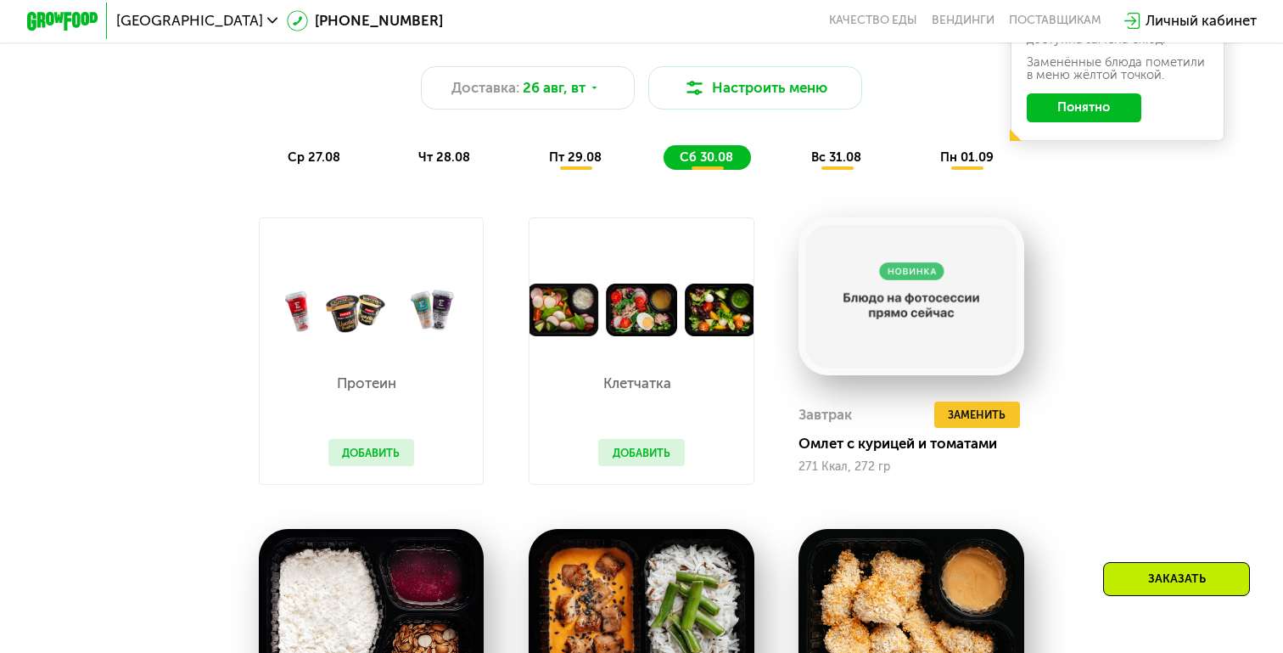
click at [826, 160] on span "вс 31.08" at bounding box center [836, 156] width 50 height 15
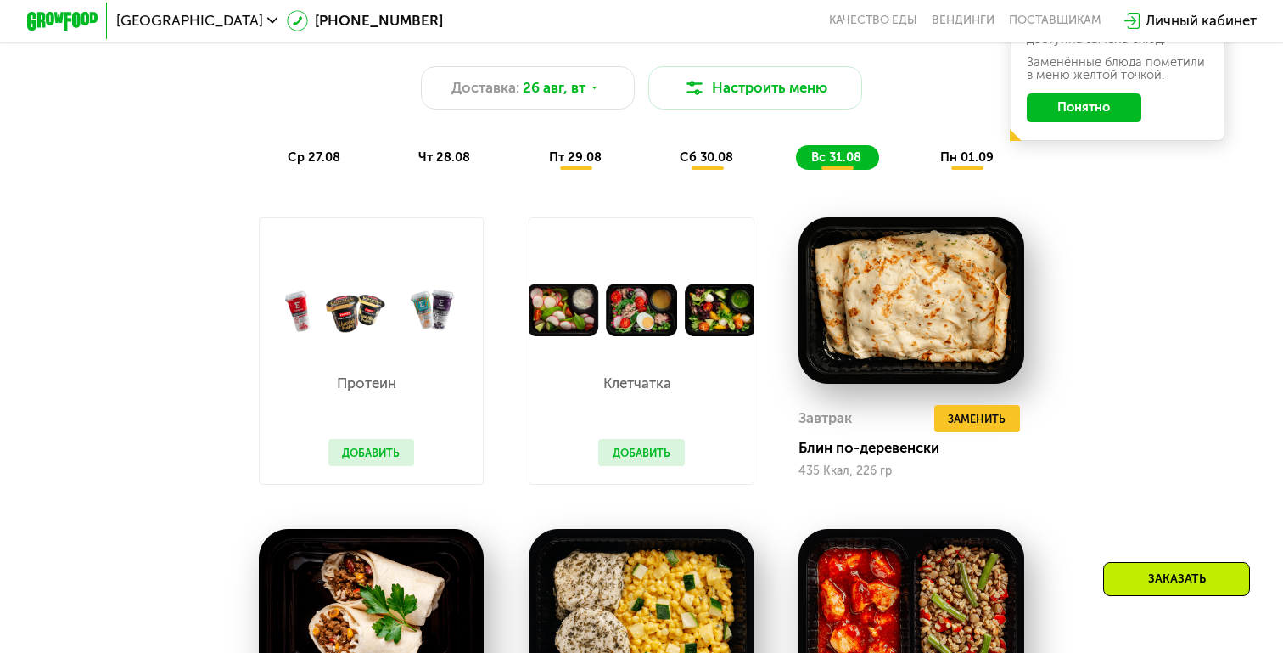
click at [575, 161] on span "пт 29.08" at bounding box center [575, 156] width 53 height 15
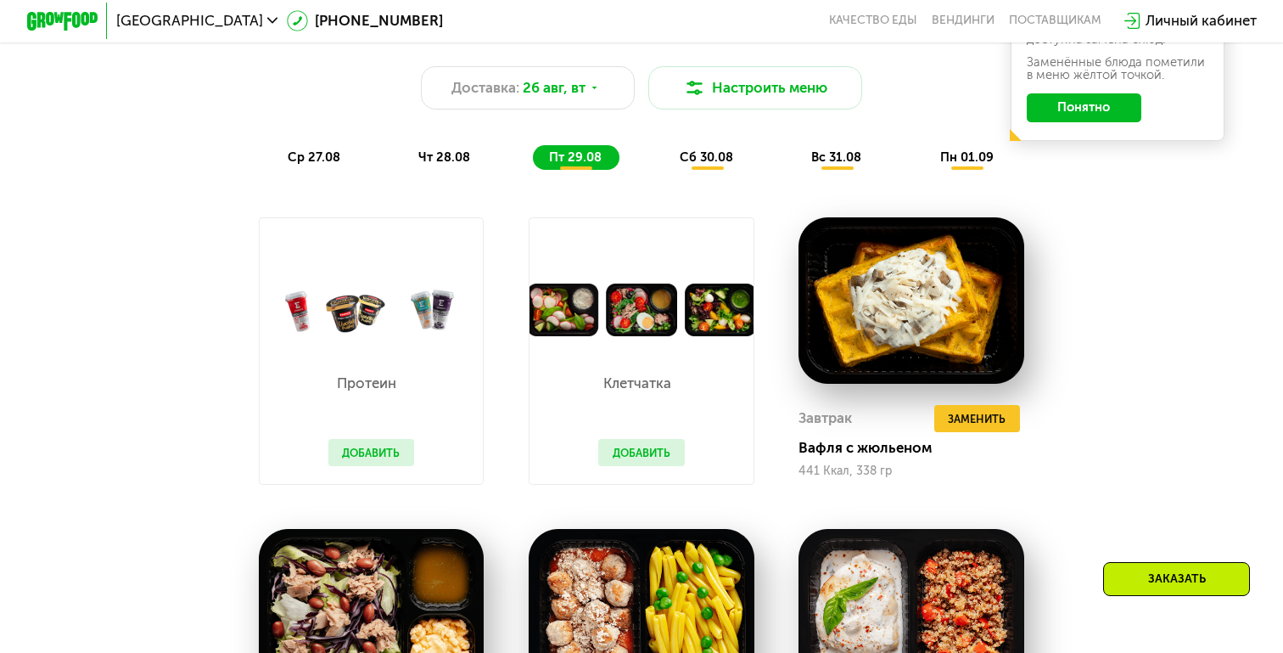
click at [533, 161] on div "чт 28.08" at bounding box center [576, 157] width 87 height 25
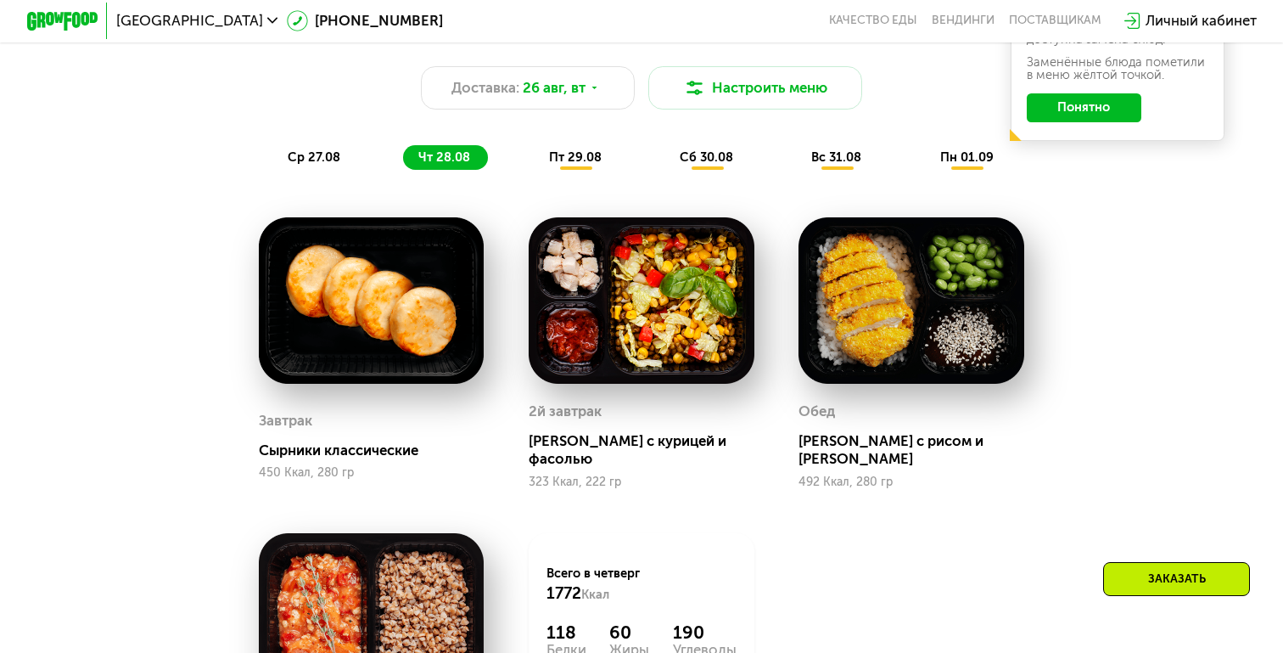
click at [330, 154] on span "ср 27.08" at bounding box center [314, 156] width 53 height 15
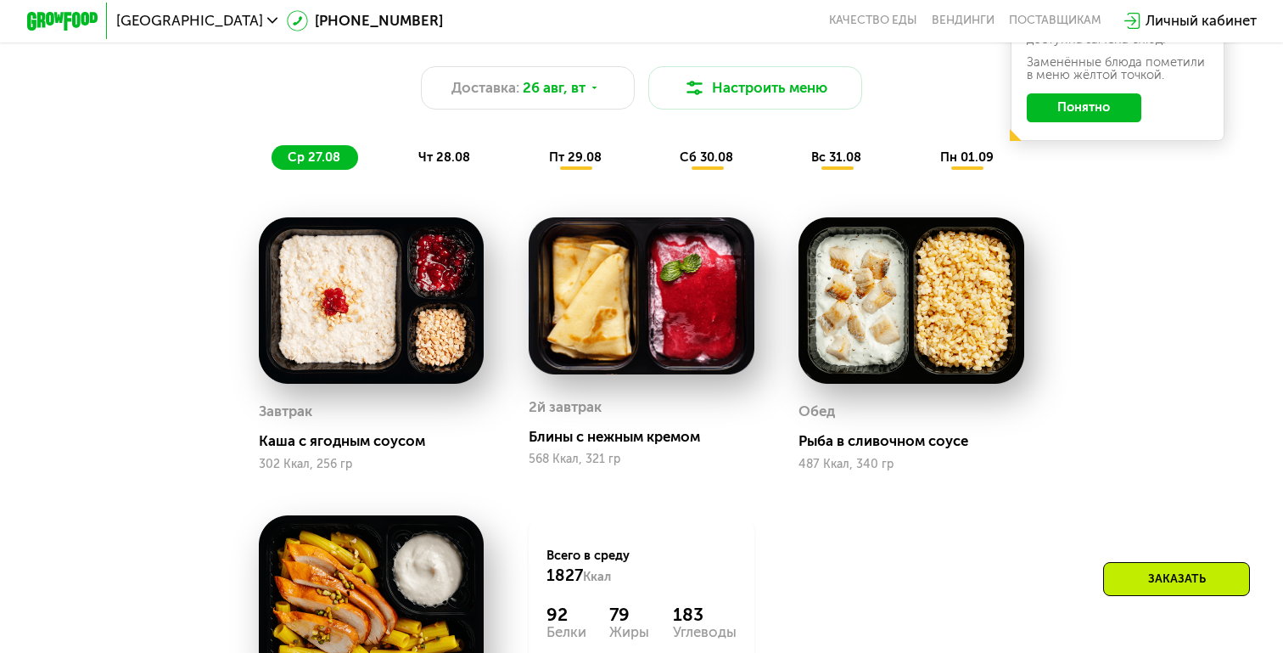
click at [593, 157] on span "пт 29.08" at bounding box center [575, 156] width 53 height 15
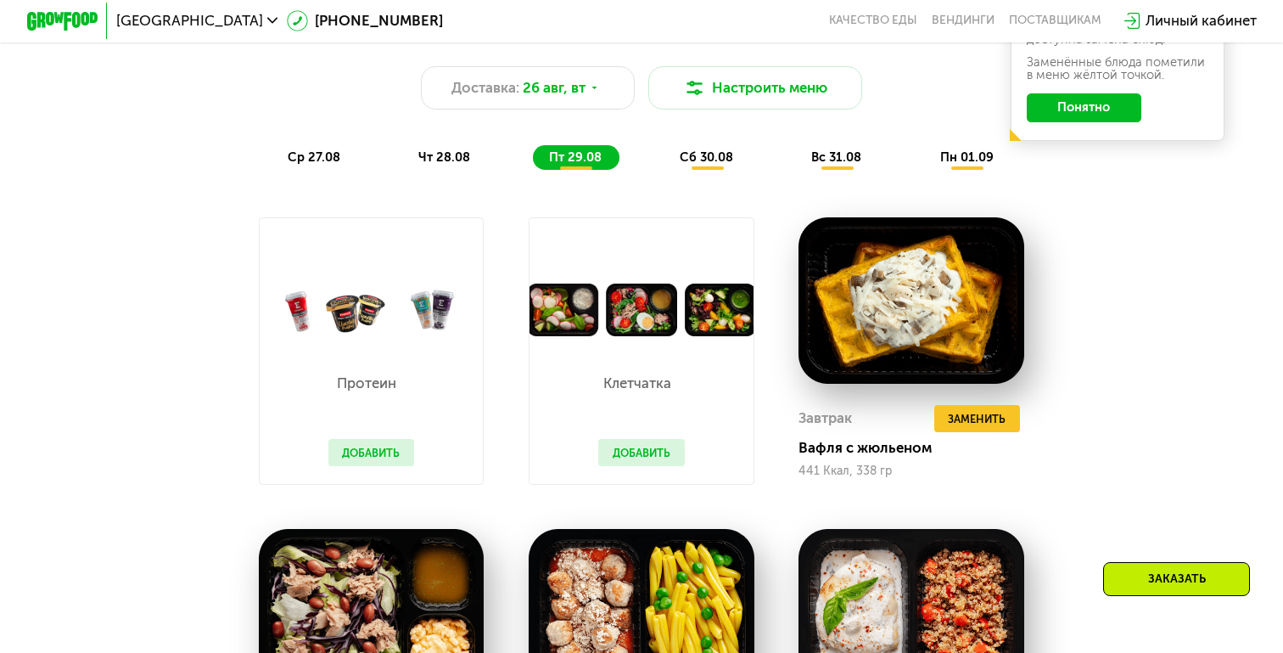
click at [443, 154] on span "чт 28.08" at bounding box center [444, 156] width 52 height 15
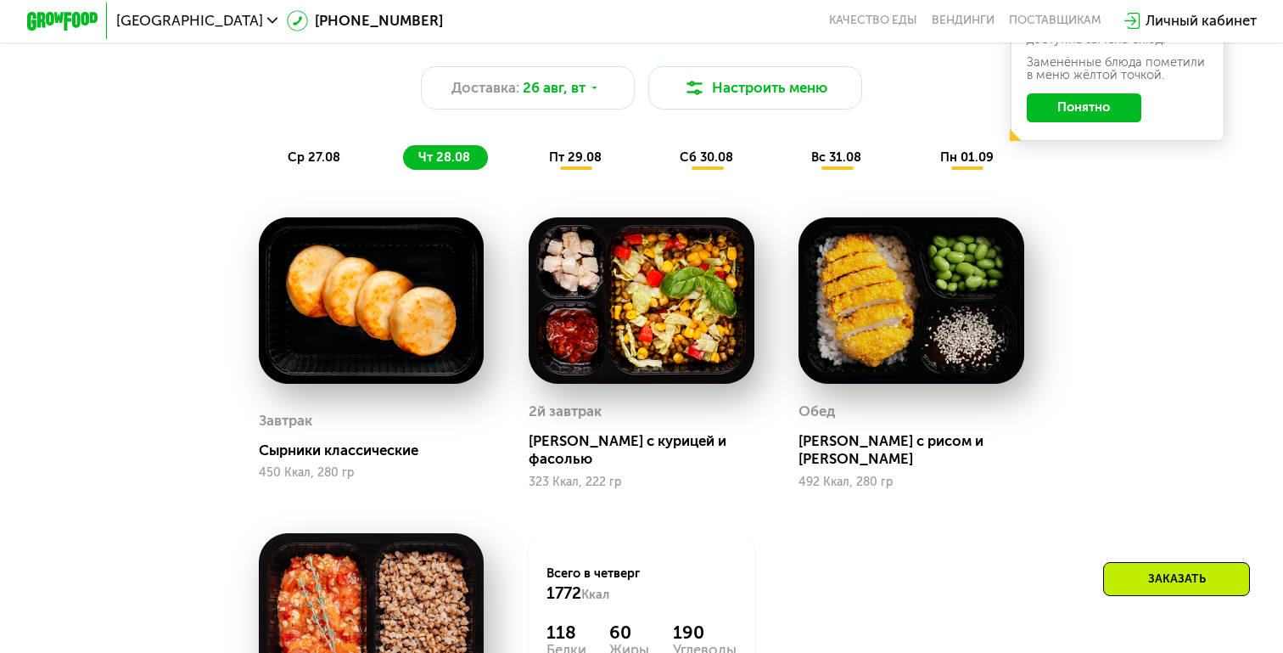
click at [796, 165] on div "сб 30.08" at bounding box center [838, 157] width 84 height 25
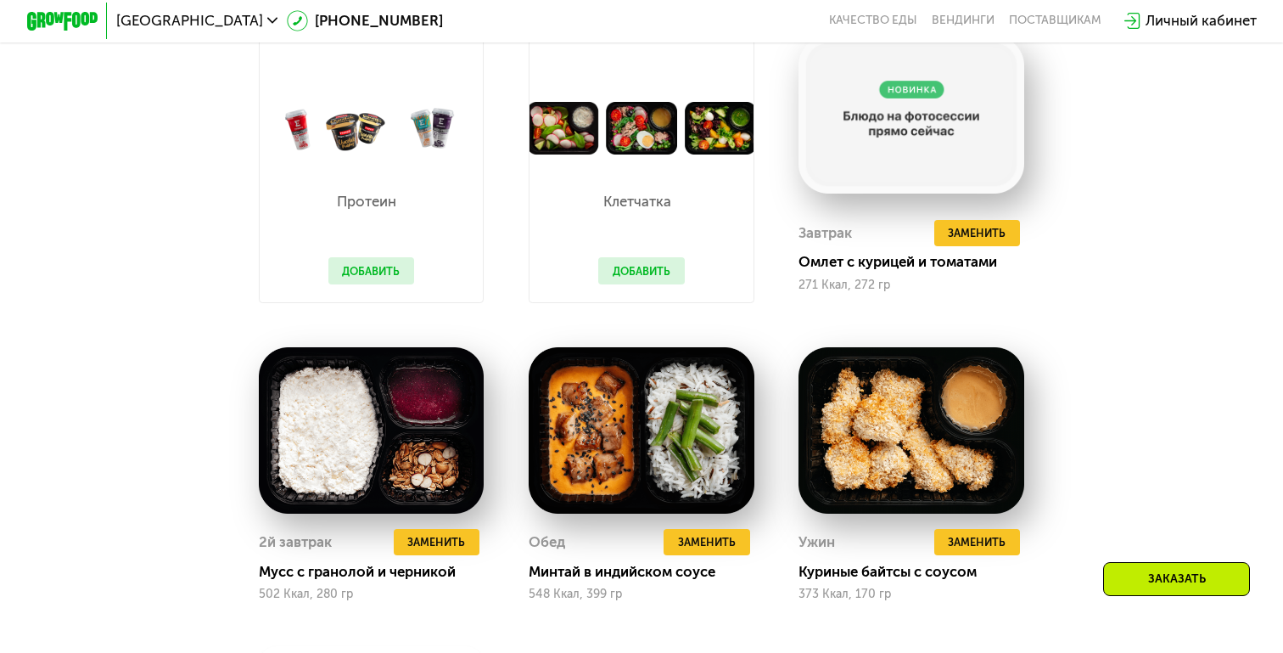
scroll to position [1221, 0]
